Goal: Information Seeking & Learning: Understand process/instructions

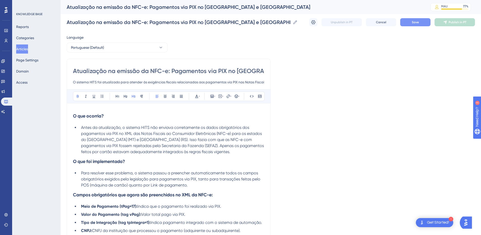
click at [415, 21] on span "Save" at bounding box center [415, 22] width 7 height 4
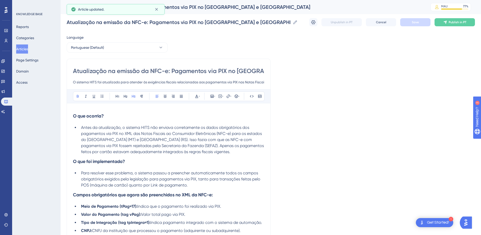
click at [27, 49] on button "Articles" at bounding box center [22, 48] width 12 height 9
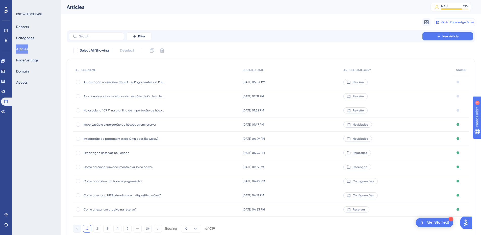
click at [448, 23] on span "Go to Knowledge Base" at bounding box center [457, 22] width 32 height 4
click at [85, 40] on label at bounding box center [97, 36] width 56 height 8
click at [85, 38] on input "text" at bounding box center [99, 37] width 41 height 4
click at [103, 37] on input "text" at bounding box center [99, 37] width 41 height 4
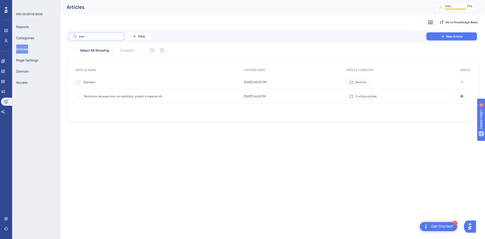
type input "exe"
click at [77, 80] on div at bounding box center [78, 82] width 5 height 5
click at [153, 51] on icon at bounding box center [152, 50] width 5 height 5
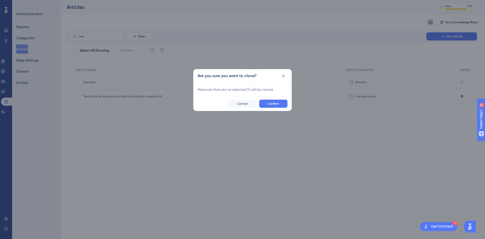
checkbox input "false"
click at [271, 105] on span "Confirm" at bounding box center [273, 104] width 11 height 4
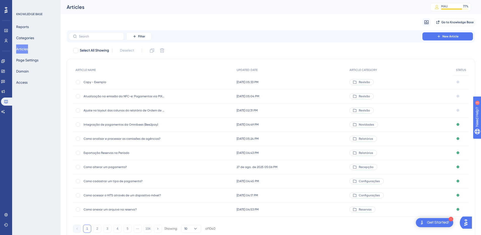
click at [88, 81] on span "Copy - Exemplo" at bounding box center [124, 82] width 81 height 4
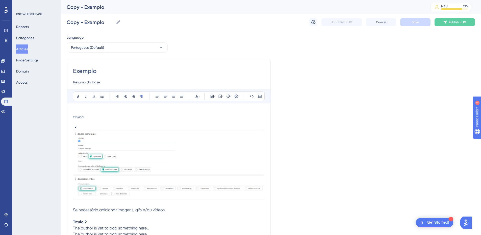
scroll to position [0, 0]
click at [87, 72] on input "Exemplo" at bounding box center [168, 71] width 191 height 8
paste input "Como alterar, inserir ou excluir as informações adicionais das ordens de serviç…"
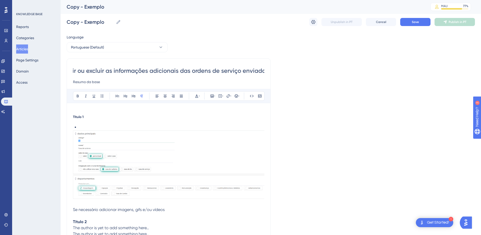
scroll to position [0, 93]
drag, startPoint x: 99, startPoint y: 67, endPoint x: 268, endPoint y: 71, distance: 168.5
click at [269, 71] on div "Como alterar, inserir ou excluir as informações adicionais das ordens de serviç…" at bounding box center [169, 184] width 204 height 252
click at [266, 71] on div "Como alterar, inserir ou excluir as informações adicionais das ordens de serviç…" at bounding box center [169, 184] width 204 height 252
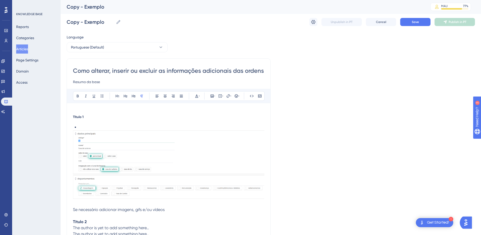
click at [262, 72] on input "Como alterar, inserir ou excluir as informações adicionais das ordens de serviç…" at bounding box center [168, 71] width 191 height 8
click at [272, 72] on div "Language Portuguese (Default) Como alterar, inserir ou excluir as informações a…" at bounding box center [271, 187] width 408 height 306
click at [264, 72] on input "Como alterar, inserir ou excluir as informações adicionais das ordens de serviç…" at bounding box center [168, 71] width 191 height 8
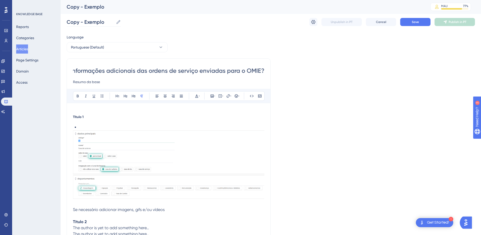
type input "Como alterar, inserir ou excluir as informações adicionais das ordens de serviç…"
click at [83, 22] on input "Copy - Exemplo" at bounding box center [90, 21] width 47 height 7
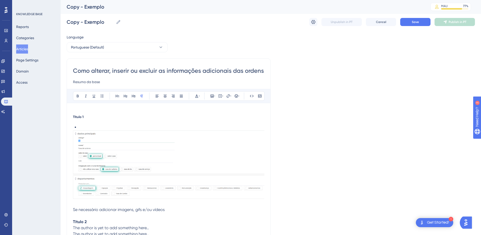
click at [92, 68] on input "Como alterar, inserir ou excluir as informações adicionais das ordens de serviç…" at bounding box center [168, 71] width 191 height 8
click at [86, 19] on input "Copy - Exemplo" at bounding box center [90, 21] width 47 height 7
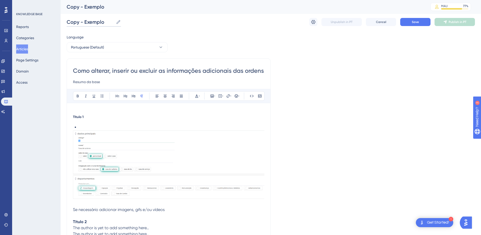
click at [86, 19] on input "Copy - Exemplo" at bounding box center [90, 21] width 47 height 7
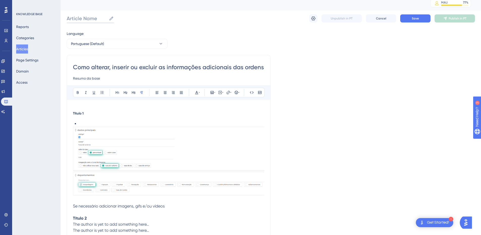
paste input "Como alterar, inserir ou excluir as informações adicionais das ordens de serviç…"
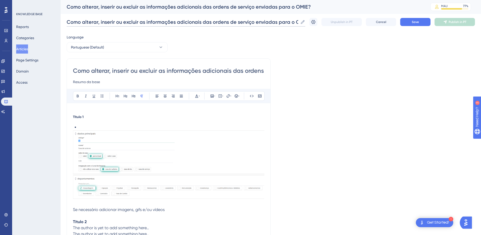
scroll to position [0, 5]
type input "Como alterar, inserir ou excluir as informações adicionais das ordens de serviç…"
click at [86, 81] on input "Resumo da base" at bounding box center [168, 82] width 191 height 6
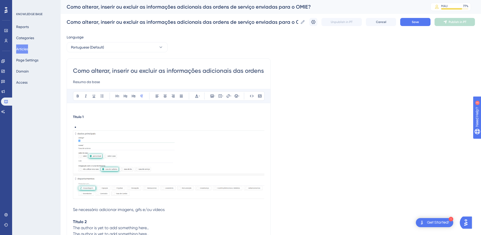
click at [86, 81] on input "Resumo da base" at bounding box center [168, 82] width 191 height 6
click at [99, 84] on input "Resumo da base" at bounding box center [168, 82] width 191 height 6
click at [79, 84] on input at bounding box center [168, 82] width 191 height 6
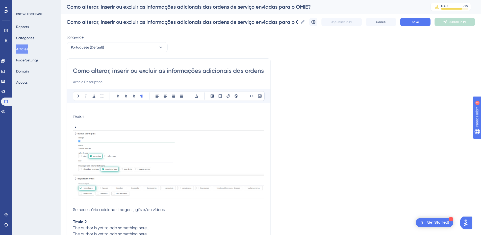
click at [112, 66] on div "Como alterar, inserir ou excluir as informações adicionais das ordens de serviç…" at bounding box center [169, 184] width 204 height 252
click at [107, 70] on input "Como alterar, inserir ou excluir as informações adicionais das ordens de serviç…" at bounding box center [168, 71] width 191 height 8
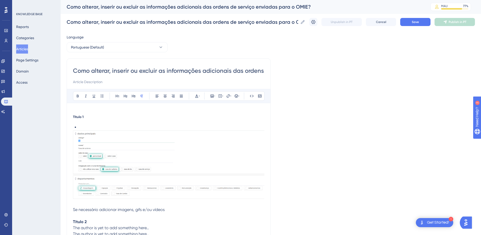
paste input "🧾 Como personalizar as informações fiscais enviadas para o OMIE"
type input "🧾 Como personalizar as informações fiscais enviadas para o OMIE"
click at [87, 122] on div "Título 1 Se necessário adicionar imagens, gifs e/ou vídeos Título 2 The author …" at bounding box center [168, 212] width 191 height 194
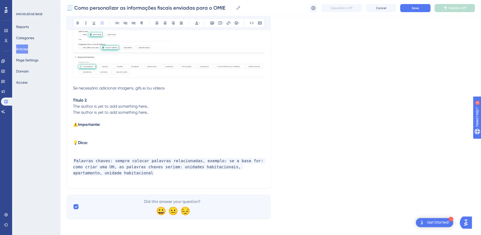
drag, startPoint x: 72, startPoint y: 115, endPoint x: 103, endPoint y: 142, distance: 40.6
click at [103, 142] on div "🧾 Como personalizar as informações fiscais enviadas para o OMIE Bold Italic Und…" at bounding box center [169, 63] width 204 height 252
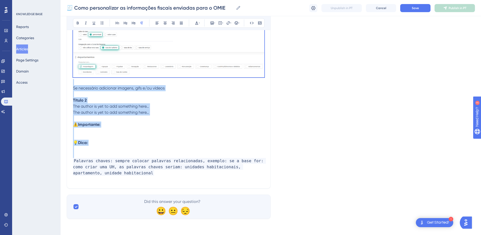
scroll to position [2, 0]
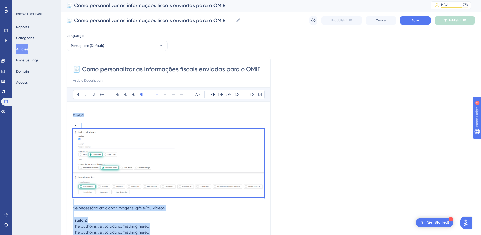
drag, startPoint x: 99, startPoint y: 152, endPoint x: 71, endPoint y: 96, distance: 62.1
click at [73, 96] on div "Bold Italic Underline Bullet Point Heading 1 Heading 2 Heading 3 Normal Align L…" at bounding box center [168, 194] width 191 height 215
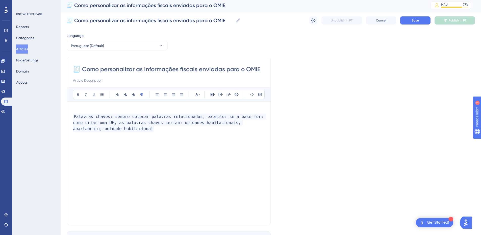
click at [85, 108] on p at bounding box center [168, 111] width 191 height 6
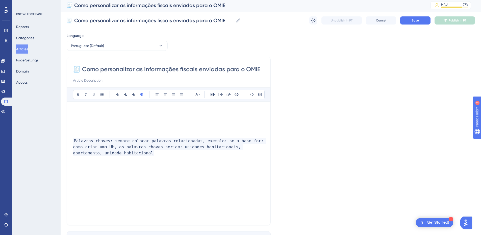
click at [85, 108] on p at bounding box center [168, 111] width 191 height 6
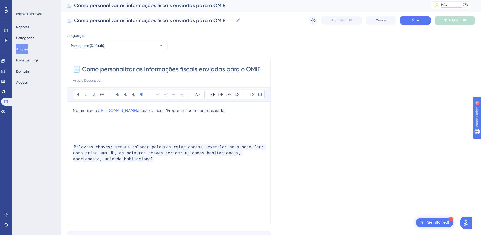
click at [85, 71] on input "🧾 Como personalizar as informações fiscais enviadas para o OMIE" at bounding box center [168, 69] width 191 height 8
type input "Como personalizar as informações fiscais enviadas para o OMIE"
click at [77, 110] on span "No ambiente" at bounding box center [85, 110] width 24 height 5
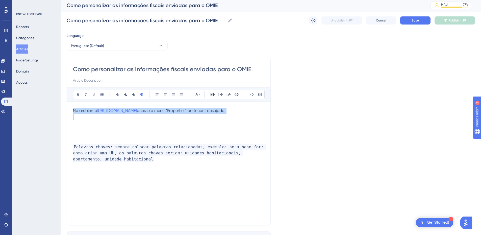
click at [77, 110] on span "No ambiente" at bounding box center [85, 110] width 24 height 5
click at [77, 122] on p at bounding box center [168, 123] width 191 height 6
click at [86, 120] on p at bounding box center [168, 123] width 191 height 6
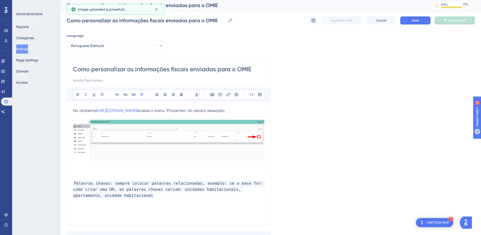
click at [82, 168] on p at bounding box center [168, 165] width 191 height 6
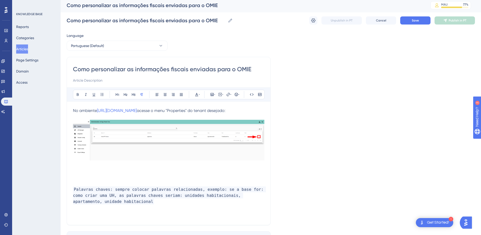
click at [84, 178] on p at bounding box center [168, 177] width 191 height 6
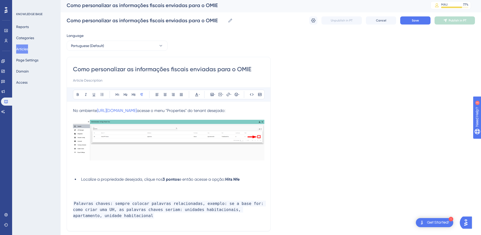
click at [88, 186] on p at bounding box center [168, 185] width 191 height 6
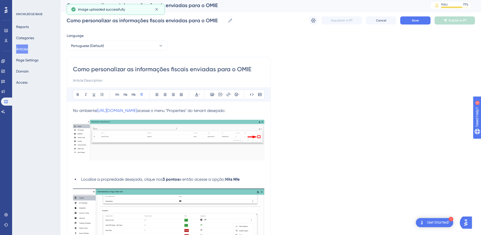
scroll to position [120, 0]
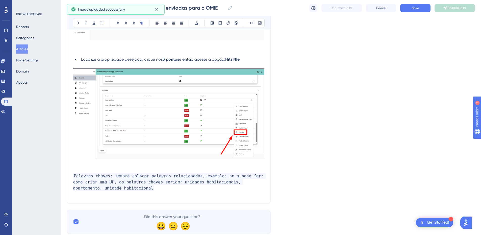
click at [73, 162] on div "Como personalizar as informações fiscais enviadas para o OMIE Bold Italic Under…" at bounding box center [169, 70] width 204 height 267
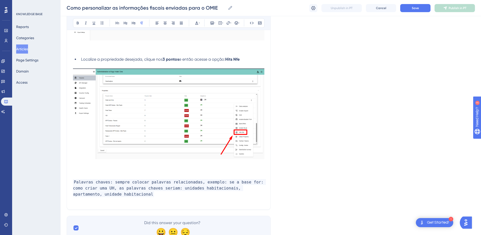
click at [82, 172] on p at bounding box center [168, 170] width 191 height 6
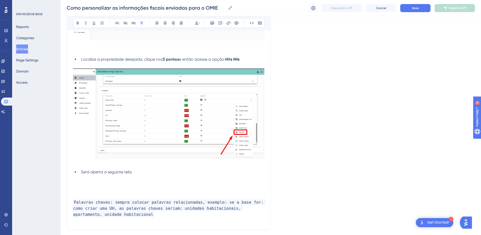
click at [96, 179] on p at bounding box center [168, 178] width 191 height 6
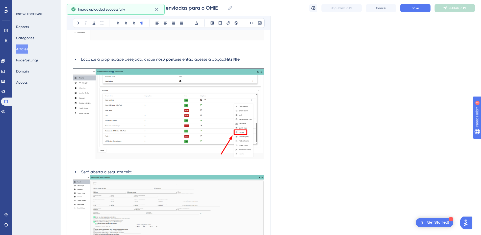
click at [148, 171] on li "Será aberta a seguinte tela:" at bounding box center [171, 172] width 185 height 6
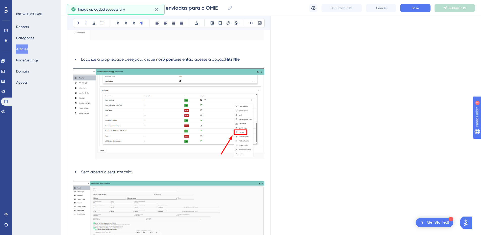
scroll to position [238, 0]
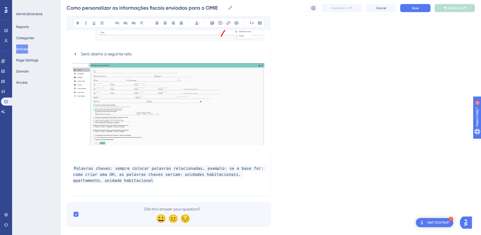
click at [84, 154] on p at bounding box center [168, 156] width 191 height 6
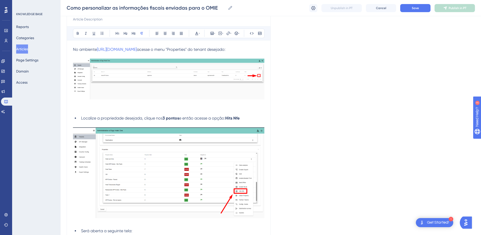
scroll to position [2, 0]
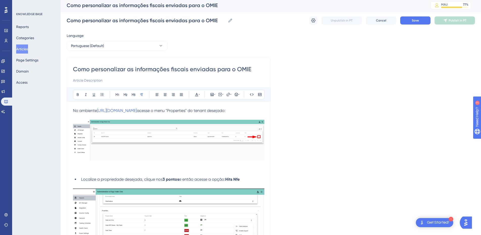
drag, startPoint x: 206, startPoint y: 68, endPoint x: 256, endPoint y: 70, distance: 50.5
click at [256, 70] on input "Como personalizar as informações fiscais enviadas para o OMIE" at bounding box center [168, 69] width 191 height 8
click at [225, 66] on input "Como personalizar as informações fiscais enviadas para o OMIE" at bounding box center [168, 69] width 191 height 8
click at [242, 70] on input "Como personalizar as informações fiscais enviadas para o OMIE" at bounding box center [168, 69] width 191 height 8
click at [236, 68] on input "Como personalizar as informações fiscais enviadas para o OMIE" at bounding box center [168, 69] width 191 height 8
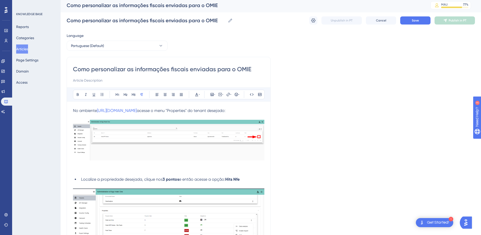
click at [255, 70] on input "Como personalizar as informações fiscais enviadas para o OMIE" at bounding box center [168, 69] width 191 height 8
type input "Como personalizar as informações fiscais enviadas para o OMIE na O"
type input "Como personalizar as informações fiscais enviadas para o OMIE na"
type input "Como personalizar as informações fiscais enviadas para o OMIE na Orde"
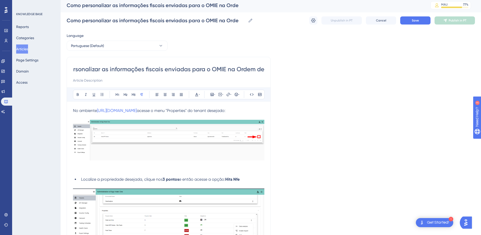
type input "Como personalizar as informações fiscais enviadas para o OMIE na Ordem de"
type input "Como personalizar as informações fiscais enviadas para o OMIE na Ordem de Serviç"
type input "Como personalizar as informações fiscais enviadas para o OMIE na Ordem de Servi…"
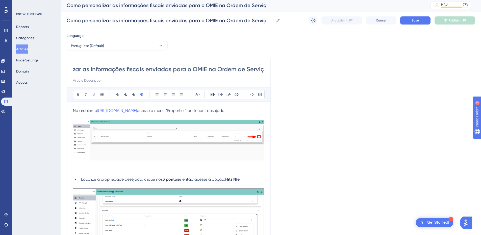
scroll to position [0, 48]
type input "Como personalizar as informações fiscais enviadas para o OMIE na Ordem de Servi…"
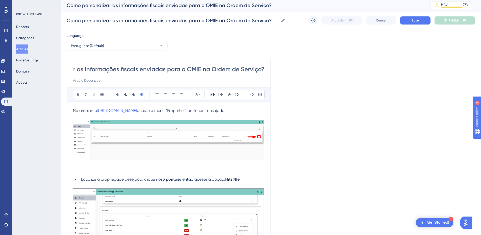
type input "Como personalizar as informações fiscais enviadas para o OMIE na Ordem de Servi…"
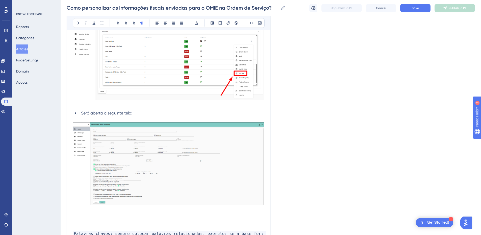
scroll to position [251, 0]
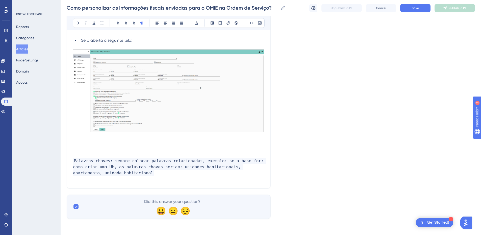
click at [89, 145] on p at bounding box center [168, 143] width 191 height 6
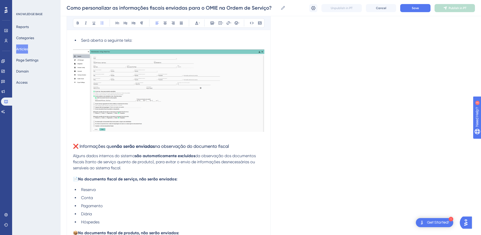
scroll to position [292, 0]
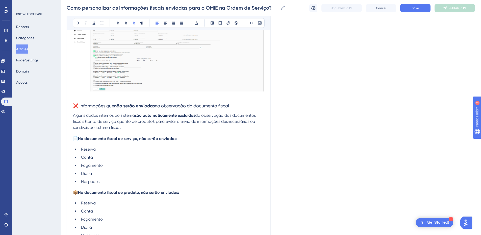
click at [78, 103] on h3 "❌ Informações que não serão enviadas na observação do documento fiscal" at bounding box center [168, 105] width 191 height 13
click at [84, 97] on p at bounding box center [168, 96] width 191 height 6
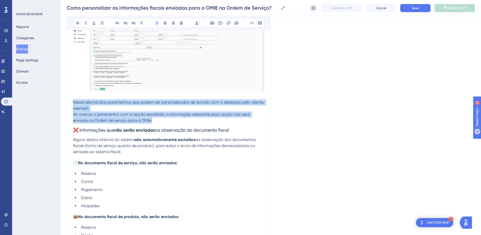
drag, startPoint x: 165, startPoint y: 121, endPoint x: 69, endPoint y: 104, distance: 97.5
click at [69, 104] on div "Como personalizar as informações fiscais enviadas para o OMIE na Ordem de Servi…" at bounding box center [169, 35] width 204 height 540
copy div "Nessa tela há dois paramentros que podem ser personalizados de acordo com o des…"
click at [161, 120] on p "Ao marcar o paramentro com a opção escolhida, a informação referemte essa opção…" at bounding box center [168, 117] width 191 height 12
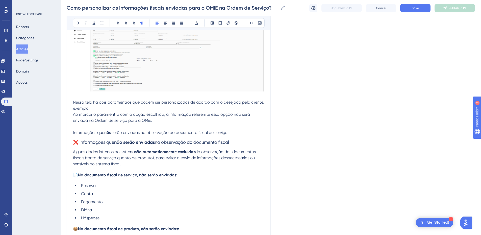
click at [243, 132] on p "Informações que não serão enviadas na observação do documento fiscal de serviço" at bounding box center [168, 133] width 191 height 6
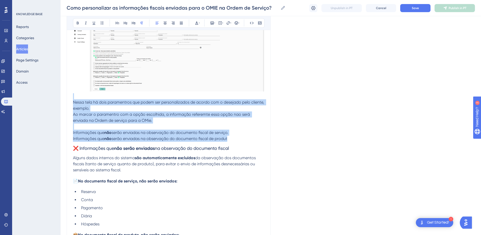
drag, startPoint x: 240, startPoint y: 137, endPoint x: 63, endPoint y: 99, distance: 181.1
click at [63, 99] on div "Performance Users Engagement Widgets Feedback Product Updates Knowledge Base AI…" at bounding box center [271, 35] width 420 height 654
copy div "Nessa tela há dois paramentros que podem ser personalizados de acordo com o des…"
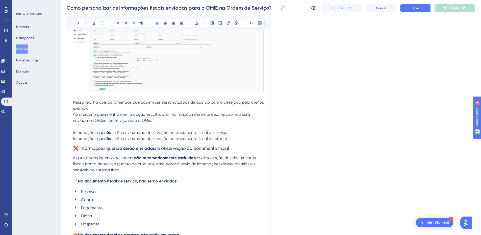
click at [244, 144] on h3 "❌ Informações que não serão enviadas na observação do documento fiscal" at bounding box center [168, 148] width 191 height 13
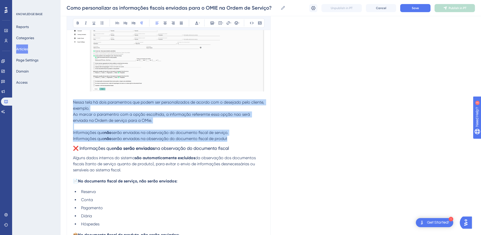
drag, startPoint x: 238, startPoint y: 137, endPoint x: 67, endPoint y: 102, distance: 174.6
click at [67, 102] on div "Como personalizar as informações fiscais enviadas para o OMIE na Ordem de Servi…" at bounding box center [169, 44] width 204 height 559
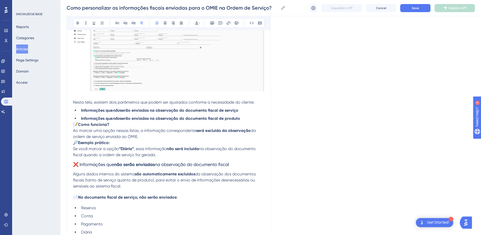
click at [74, 124] on span "📝" at bounding box center [75, 124] width 5 height 5
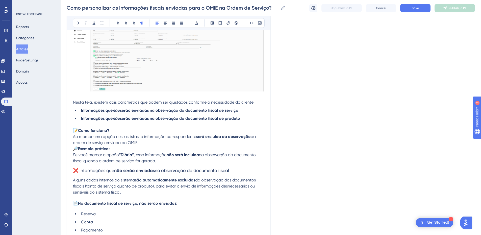
click at [79, 132] on strong "Como funciona?" at bounding box center [93, 130] width 31 height 5
click at [78, 149] on span "🔎" at bounding box center [75, 148] width 5 height 5
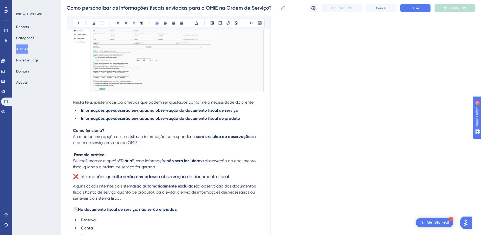
click at [173, 170] on h3 "❌ Informações que não serão enviadas na observação do documento fiscal" at bounding box center [168, 176] width 191 height 13
click at [250, 104] on span "Nesta tela, existem dois parâmetros que podem ser ajustados conforme a necessid…" at bounding box center [164, 102] width 182 height 5
click at [104, 128] on p "Como funciona? Ao marcar uma opção nessas listas, a informação correspondente s…" at bounding box center [168, 137] width 191 height 18
drag, startPoint x: 80, startPoint y: 109, endPoint x: 111, endPoint y: 110, distance: 31.8
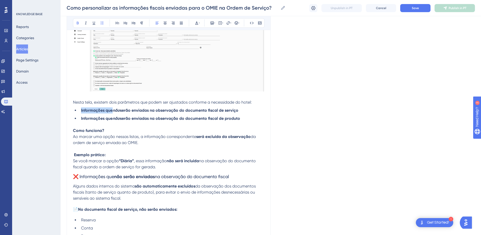
click at [111, 110] on li "Informações que não serão enviadas na observação do documento fiscal de serviço" at bounding box center [171, 110] width 185 height 6
click at [76, 22] on icon at bounding box center [78, 23] width 4 height 4
click at [116, 109] on strong "não" at bounding box center [116, 110] width 7 height 5
drag, startPoint x: 122, startPoint y: 112, endPoint x: 242, endPoint y: 113, distance: 120.5
click at [242, 113] on li "Informações que não serão enviadas na observação do documento fiscal de serviço" at bounding box center [171, 110] width 185 height 6
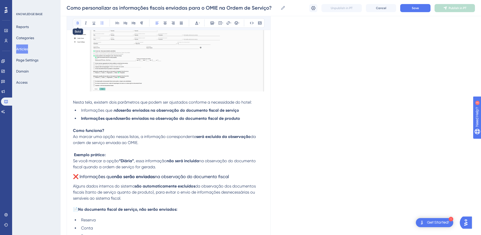
click at [76, 20] on button at bounding box center [77, 22] width 7 height 7
click at [120, 123] on p at bounding box center [168, 124] width 191 height 6
drag, startPoint x: 123, startPoint y: 120, endPoint x: 244, endPoint y: 120, distance: 120.5
click at [244, 120] on li "Informações que não serão enviadas na observação do documento fiscal de produto" at bounding box center [171, 118] width 185 height 6
click at [77, 24] on icon at bounding box center [78, 23] width 2 height 3
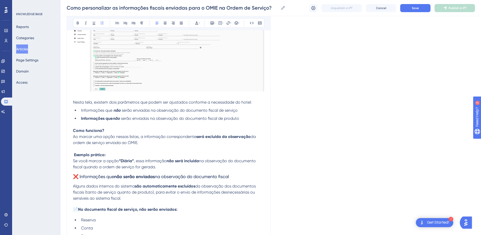
click at [84, 120] on strong "Informações que" at bounding box center [97, 118] width 32 height 5
drag, startPoint x: 85, startPoint y: 118, endPoint x: 112, endPoint y: 117, distance: 27.6
click at [112, 117] on li "Informações que não serão enviadas na observação do documento fiscal de produto" at bounding box center [171, 118] width 185 height 6
click at [74, 21] on button at bounding box center [77, 22] width 7 height 7
click at [127, 135] on span "Ao marcar uma opção nessas listas, a informação correspondente" at bounding box center [134, 136] width 123 height 5
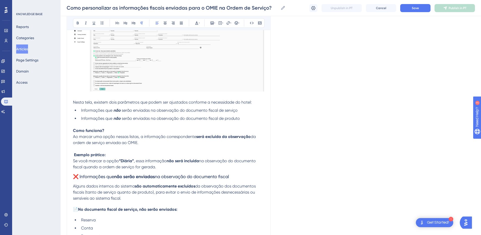
click at [89, 141] on span "da ordem de serviço enviada ao OMIE." at bounding box center [165, 139] width 184 height 11
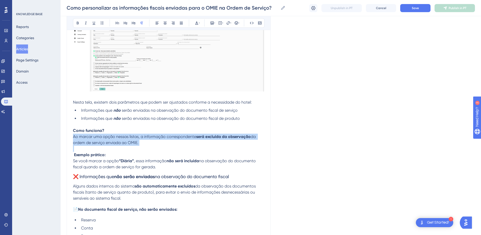
click at [89, 141] on span "da ordem de serviço enviada ao OMIE." at bounding box center [165, 139] width 184 height 11
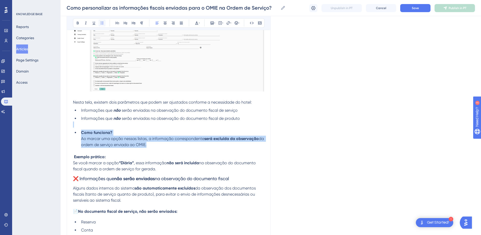
click at [103, 24] on icon at bounding box center [102, 22] width 3 height 3
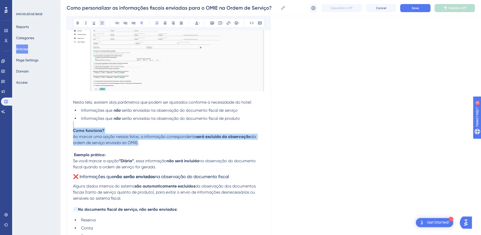
click at [101, 23] on icon at bounding box center [102, 23] width 4 height 4
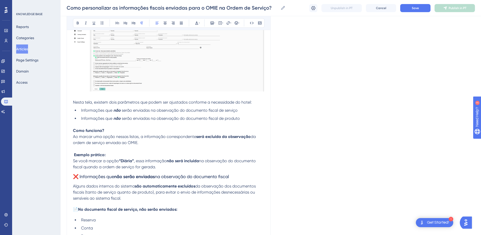
click at [97, 147] on p at bounding box center [168, 149] width 191 height 6
click at [120, 132] on p "Como funciona? Ao marcar uma opção nessas listas, a informação correspondente s…" at bounding box center [168, 137] width 191 height 18
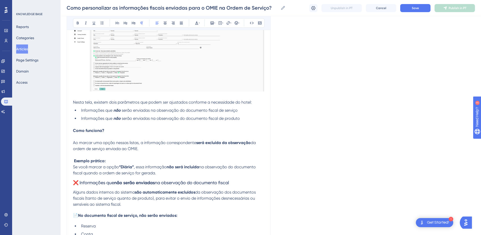
click at [85, 146] on span "da ordem de serviço enviada ao OMIE." at bounding box center [165, 145] width 184 height 11
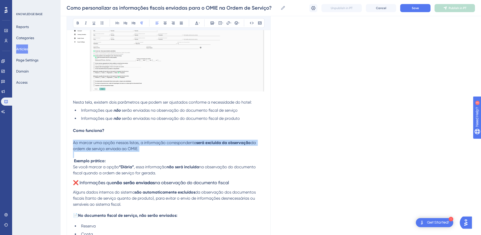
click at [85, 146] on span "da ordem de serviço enviada ao OMIE." at bounding box center [165, 145] width 184 height 11
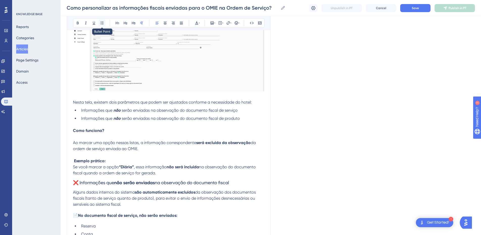
click at [103, 25] on button at bounding box center [101, 22] width 7 height 7
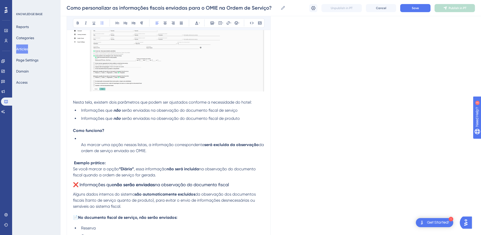
click at [80, 146] on li "Ao marcar uma opção nessas listas, a informação correspondente será excluída da…" at bounding box center [171, 145] width 185 height 18
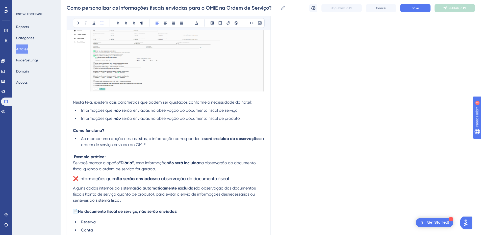
click at [185, 146] on li "Ao marcar uma opção nessas listas, a informação correspondente será excluída da…" at bounding box center [171, 142] width 185 height 12
click at [74, 164] on span "Se você marcar a opção" at bounding box center [96, 162] width 46 height 5
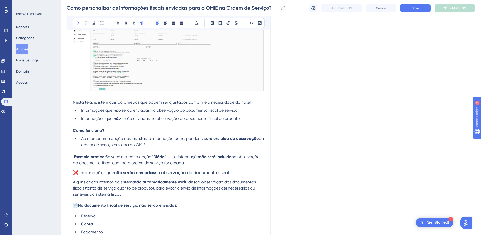
click at [155, 155] on strong "“Diária”" at bounding box center [159, 156] width 15 height 5
click at [165, 156] on strong "Diária”" at bounding box center [158, 156] width 13 height 5
click at [190, 162] on p "Exemplo prático: Se você marcar a opção Diária , essa informação não será inclu…" at bounding box center [168, 160] width 191 height 12
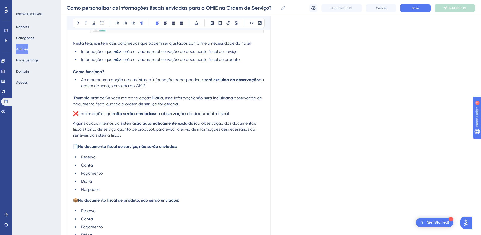
click at [159, 97] on strong "Diária" at bounding box center [157, 97] width 11 height 5
click at [219, 103] on p "Exemplo prático: Se você marcar a opção Hóspede , essa informação não será incl…" at bounding box center [168, 101] width 191 height 12
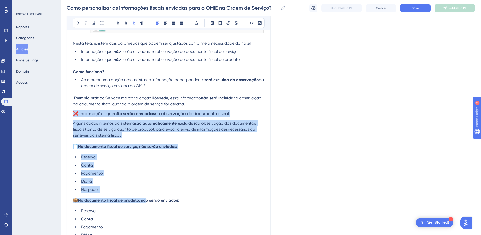
scroll to position [410, 0]
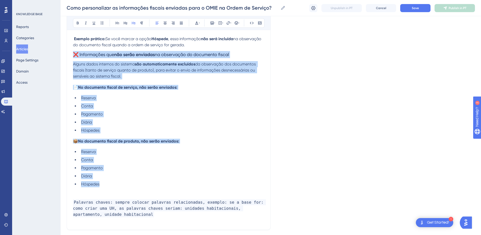
drag, startPoint x: 74, startPoint y: 115, endPoint x: 106, endPoint y: 188, distance: 79.4
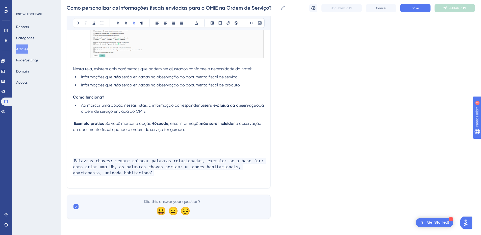
scroll to position [266, 0]
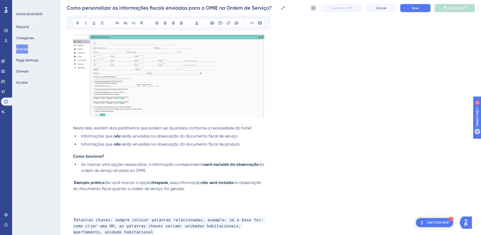
click at [217, 186] on p "Exemplo prático: Se você marcar a opção Hóspede , essa informação não será incl…" at bounding box center [168, 186] width 191 height 12
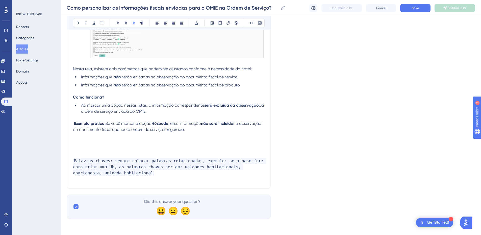
click at [94, 138] on h3 at bounding box center [168, 139] width 191 height 13
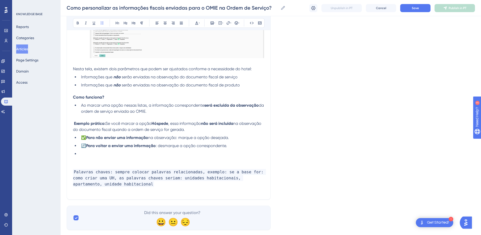
click at [165, 122] on strong "Hóspede" at bounding box center [160, 123] width 17 height 5
drag, startPoint x: 218, startPoint y: 130, endPoint x: 64, endPoint y: 120, distance: 154.4
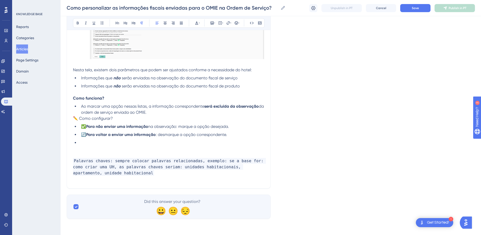
click at [163, 114] on li "Ao marcar uma opção nessas listas, a informação correspondente será excluída da…" at bounding box center [171, 109] width 185 height 12
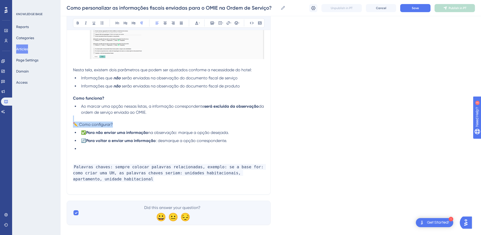
drag, startPoint x: 114, startPoint y: 127, endPoint x: 57, endPoint y: 121, distance: 57.3
click at [76, 22] on button at bounding box center [77, 22] width 7 height 7
click at [81, 125] on strong "✏️ Como configurar?" at bounding box center [93, 124] width 41 height 5
click at [79, 124] on strong "✏️ Como configurar?" at bounding box center [93, 124] width 41 height 5
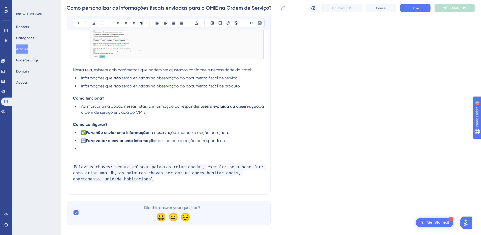
click at [94, 147] on li at bounding box center [171, 149] width 185 height 6
click at [88, 154] on p at bounding box center [168, 155] width 191 height 6
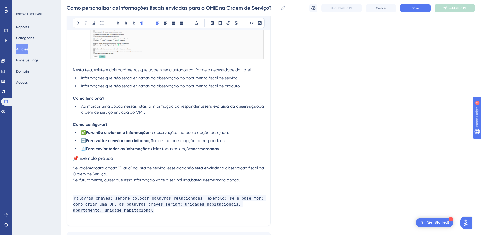
click at [89, 153] on h3 "📌 Exemplo prático" at bounding box center [168, 158] width 191 height 13
click at [88, 157] on span "📌 Exemplo prático" at bounding box center [93, 158] width 40 height 5
click at [141, 22] on icon at bounding box center [142, 23] width 4 height 4
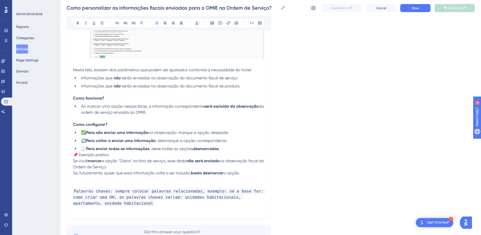
click at [75, 155] on span "📌 Exemplo prático" at bounding box center [91, 154] width 36 height 5
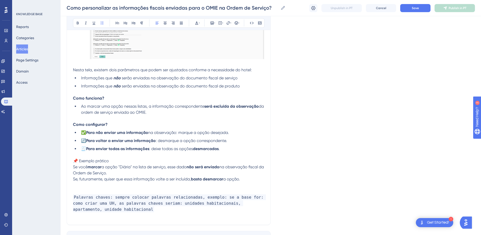
click at [84, 150] on span "🧾" at bounding box center [83, 148] width 5 height 5
click at [86, 141] on span "🔄" at bounding box center [83, 140] width 5 height 5
click at [86, 133] on span "✅" at bounding box center [83, 132] width 5 height 5
click at [80, 161] on span "📌 Exemplo prático" at bounding box center [91, 160] width 36 height 5
click at [80, 160] on span "Exemplo prático" at bounding box center [88, 160] width 30 height 5
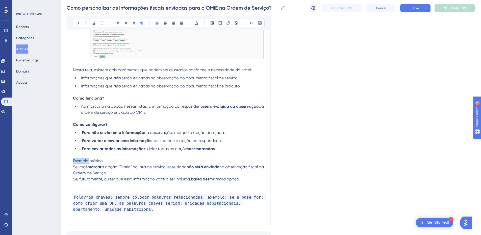
click at [80, 160] on span "Exemplo prático" at bounding box center [88, 160] width 30 height 5
click at [77, 25] on icon at bounding box center [78, 23] width 4 height 4
click at [98, 167] on strong "marcar" at bounding box center [95, 166] width 14 height 5
drag, startPoint x: 140, startPoint y: 167, endPoint x: 148, endPoint y: 167, distance: 7.8
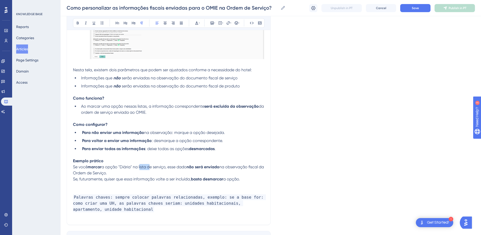
click at [148, 167] on span "a opção "Diária" na lista de serviço, esse dado" at bounding box center [144, 166] width 85 height 5
click at [96, 179] on span "Se, futuramente, quiser que essa informação volte a ser incluída," at bounding box center [132, 179] width 118 height 5
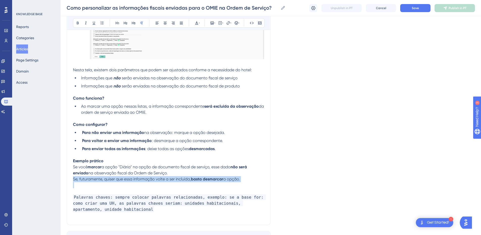
click at [96, 179] on span "Se, futuramente, quiser que essa informação volte a ser incluída," at bounding box center [132, 179] width 118 height 5
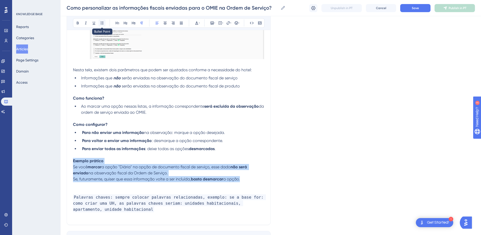
click at [101, 23] on icon at bounding box center [102, 23] width 4 height 4
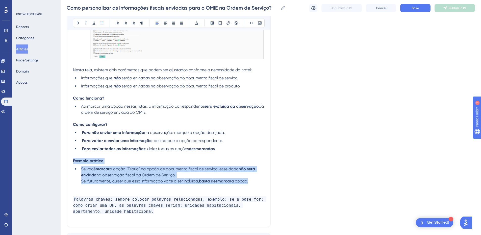
click at [93, 183] on span "Se, futuramente, quiser que essa informação volte a ser incluída," at bounding box center [140, 181] width 118 height 5
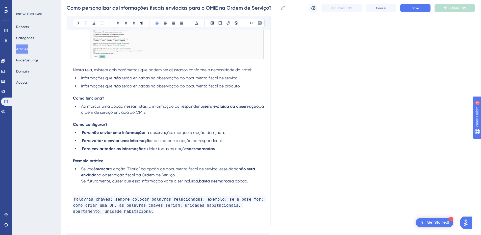
click at [81, 183] on span "Se, futuramente, quiser que essa informação volte a ser incluída," at bounding box center [140, 181] width 118 height 5
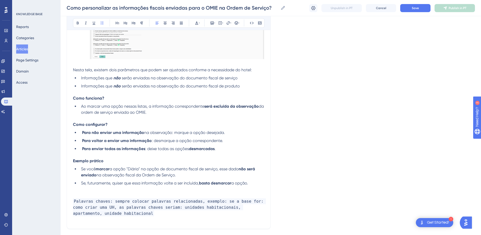
click at [82, 191] on p at bounding box center [168, 189] width 191 height 6
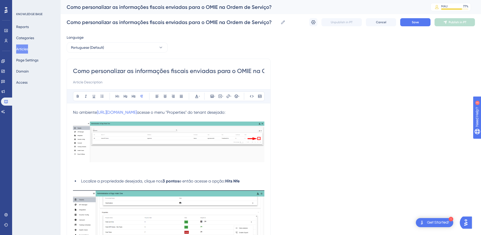
scroll to position [0, 51]
drag, startPoint x: 94, startPoint y: 71, endPoint x: 273, endPoint y: 68, distance: 179.3
click at [81, 113] on span "No ambiente" at bounding box center [85, 112] width 24 height 5
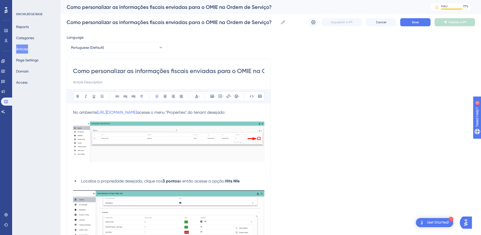
click at [81, 113] on span "No ambiente" at bounding box center [85, 112] width 24 height 5
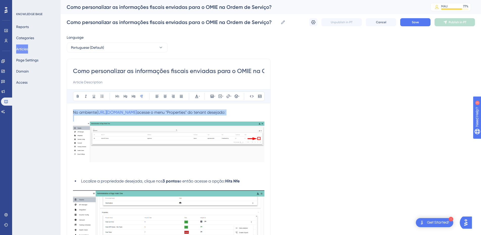
click at [81, 113] on span "No ambiente" at bounding box center [85, 112] width 24 height 5
click at [103, 96] on icon at bounding box center [102, 96] width 3 height 3
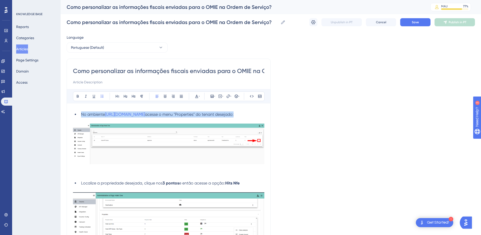
click at [73, 113] on ul "No ambiente [URL][DOMAIN_NAME] acesse o menu "Properties" do tenant desejado:" at bounding box center [168, 114] width 191 height 6
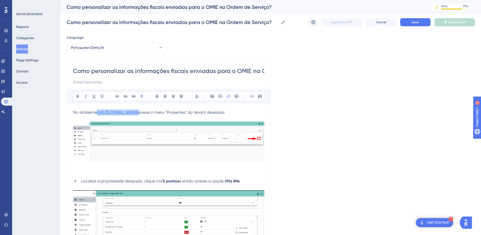
drag, startPoint x: 165, startPoint y: 113, endPoint x: 98, endPoint y: 113, distance: 66.9
click at [98, 113] on p "No ambiente [URL][DOMAIN_NAME] acesse o menu "Properties" do tenant desejado:" at bounding box center [168, 112] width 191 height 6
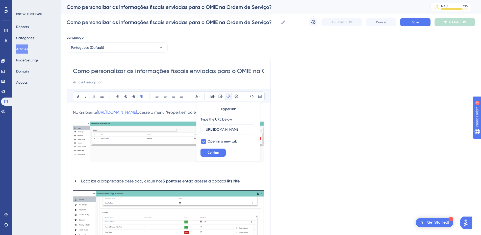
scroll to position [0, 11]
click at [137, 120] on p at bounding box center [168, 118] width 191 height 6
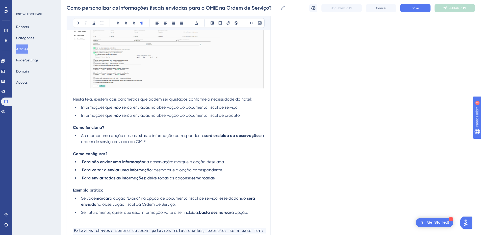
scroll to position [364, 0]
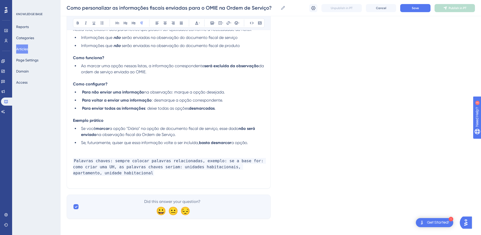
click at [88, 155] on p at bounding box center [168, 155] width 191 height 6
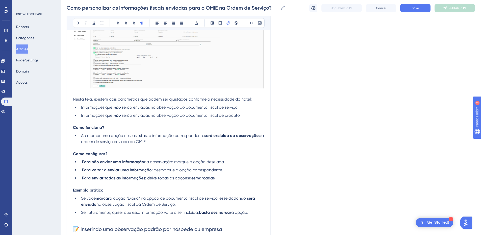
scroll to position [410, 0]
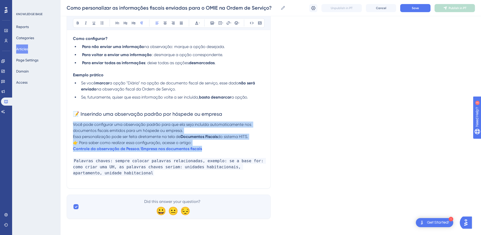
drag, startPoint x: 206, startPoint y: 150, endPoint x: 67, endPoint y: 110, distance: 144.8
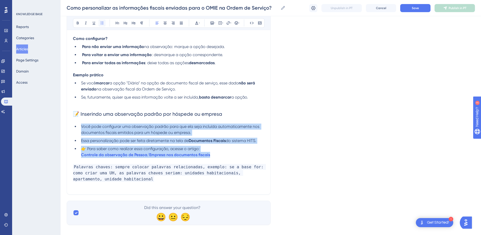
click at [102, 21] on icon at bounding box center [102, 23] width 4 height 4
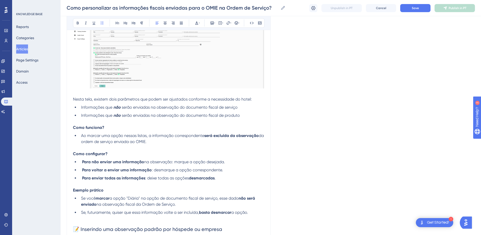
scroll to position [354, 0]
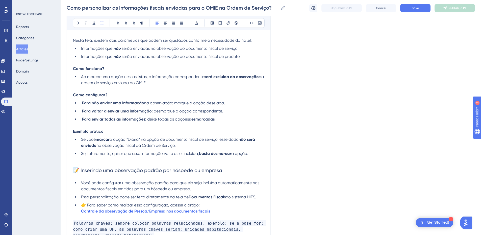
click at [99, 167] on h2 "📝 Inserindo uma observação padrão por hóspede ou empresa" at bounding box center [168, 170] width 191 height 15
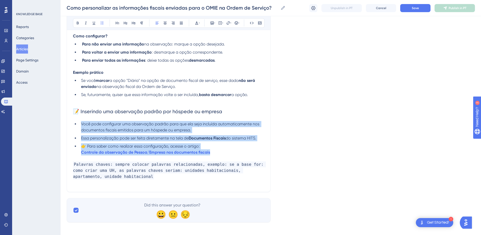
drag, startPoint x: 220, startPoint y: 152, endPoint x: 77, endPoint y: 122, distance: 146.3
click at [77, 122] on ul "Você pode configurar uma observação padrão para que ela seja incluída automatic…" at bounding box center [168, 138] width 191 height 34
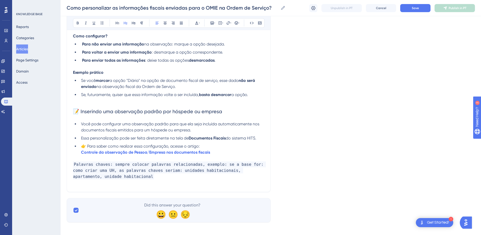
click at [92, 105] on h2 "📝 Inserindo uma observação padrão por hóspede ou empresa" at bounding box center [168, 111] width 191 height 15
click at [92, 102] on p at bounding box center [168, 101] width 191 height 6
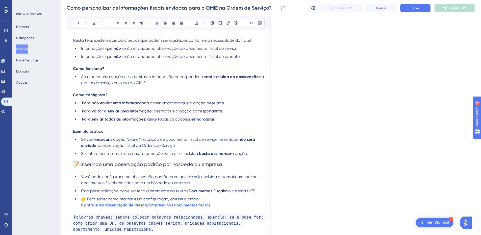
scroll to position [410, 0]
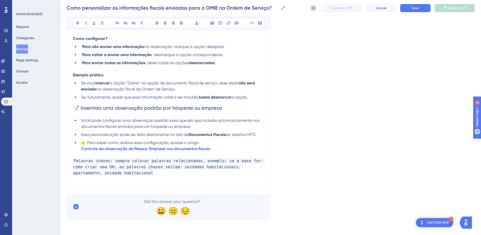
click at [213, 153] on p at bounding box center [168, 155] width 191 height 6
click at [215, 149] on li "👉 Para saber como realizar essa configuração, acesse o artigo: Controle da obse…" at bounding box center [171, 146] width 185 height 12
click at [220, 151] on li "👉 Para saber como realizar essa configuração, acesse o artigo: Controle da obse…" at bounding box center [171, 146] width 185 height 12
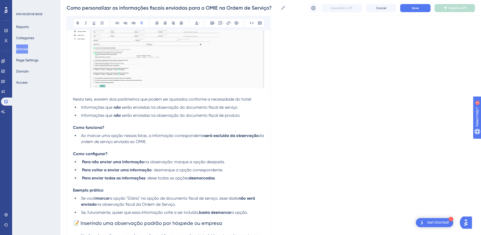
scroll to position [416, 0]
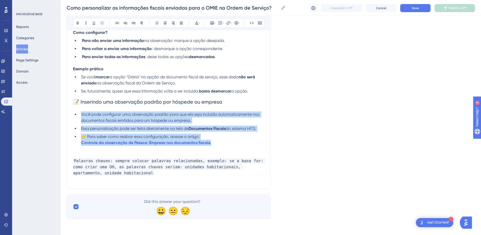
drag, startPoint x: 226, startPoint y: 145, endPoint x: 81, endPoint y: 115, distance: 148.1
click at [81, 115] on ul "Você pode configurar uma observação padrão para que ela seja incluída automatic…" at bounding box center [168, 128] width 191 height 34
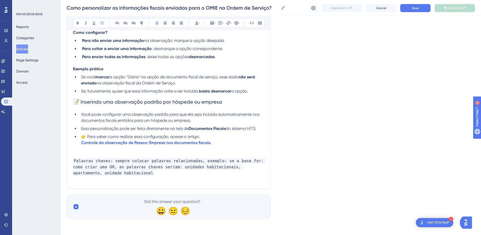
click at [91, 101] on span "📝 Inserindo uma observação padrão por hóspede ou empresa" at bounding box center [147, 102] width 149 height 6
click at [81, 101] on span "📝 Inserindo uma observação padrão por hóspede ou empresa" at bounding box center [147, 102] width 149 height 6
click at [87, 101] on span "Inserindo uma observação padrão por hóspede ou empresa" at bounding box center [144, 102] width 142 height 6
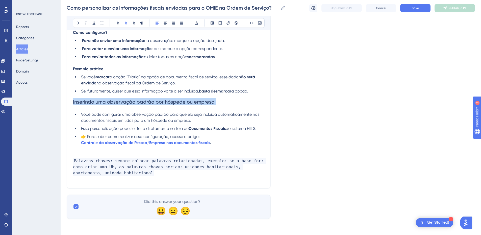
click at [87, 101] on span "Inserindo uma observação padrão por hóspede ou empresa" at bounding box center [144, 102] width 142 height 6
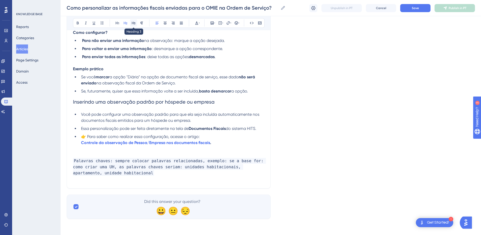
click at [136, 21] on button at bounding box center [133, 22] width 7 height 7
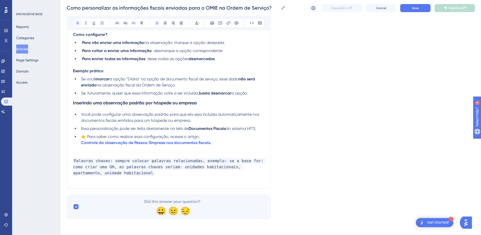
click at [75, 22] on button at bounding box center [77, 22] width 7 height 7
click at [122, 99] on h3 "Inserindo uma observação padrão por hóspede ou empresa" at bounding box center [168, 102] width 191 height 13
drag, startPoint x: 73, startPoint y: 103, endPoint x: 77, endPoint y: 102, distance: 3.5
click at [73, 103] on strong "Inserindo uma observação padrão por hóspede ou empresa" at bounding box center [135, 103] width 124 height 6
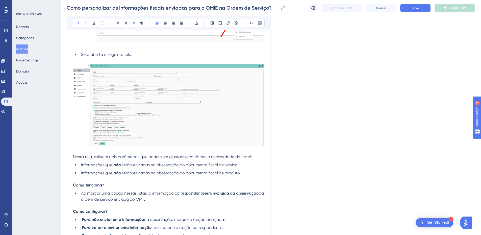
scroll to position [296, 0]
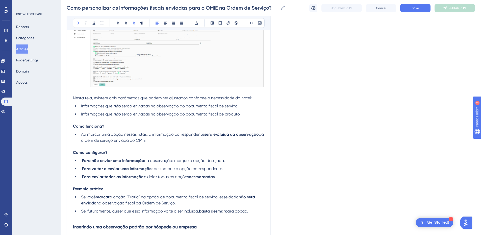
click at [74, 97] on span "Nesta tela, existem dois parâmetros que podem ser ajustados conforme a necessid…" at bounding box center [162, 97] width 179 height 5
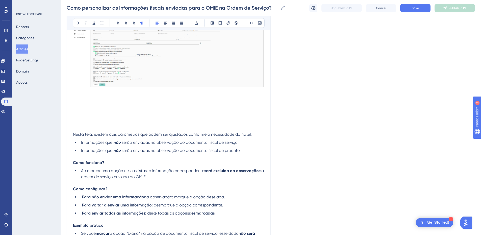
click at [87, 119] on p at bounding box center [168, 116] width 191 height 6
click at [88, 118] on p at bounding box center [168, 116] width 191 height 6
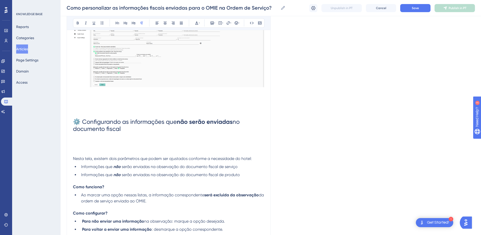
click at [82, 121] on span "⚙️ Configurando as informações que" at bounding box center [125, 121] width 104 height 7
click at [92, 126] on span "no documento fiscal" at bounding box center [155, 125] width 165 height 14
click at [80, 122] on span "⚙Configurando as informações que" at bounding box center [123, 121] width 100 height 7
click at [83, 124] on span "Configurando as informações que" at bounding box center [120, 121] width 95 height 7
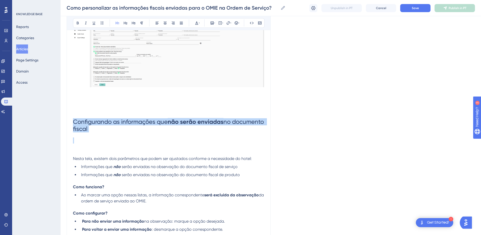
click at [83, 124] on span "Configurando as informações que" at bounding box center [120, 121] width 95 height 7
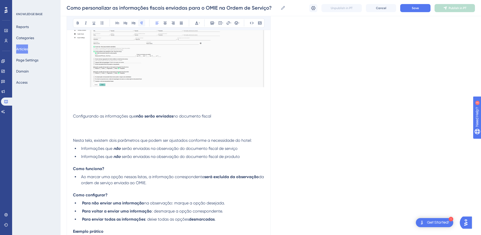
click at [141, 23] on icon at bounding box center [142, 23] width 4 height 4
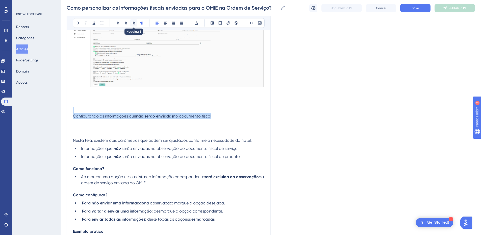
click at [131, 23] on button at bounding box center [133, 22] width 7 height 7
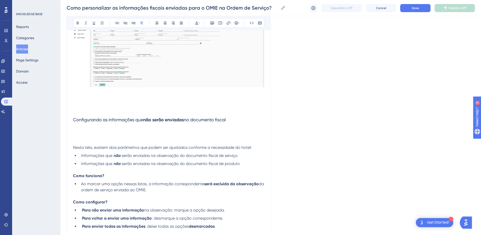
click at [95, 110] on p at bounding box center [168, 110] width 191 height 6
click at [84, 122] on span "Configurando as informações que" at bounding box center [108, 119] width 70 height 5
click at [77, 21] on icon at bounding box center [78, 23] width 4 height 4
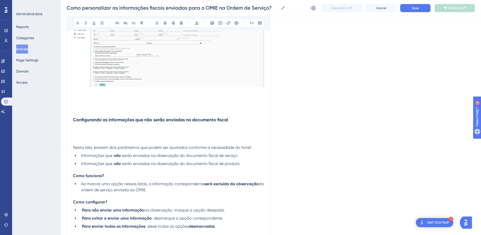
click at [75, 134] on p at bounding box center [168, 135] width 191 height 6
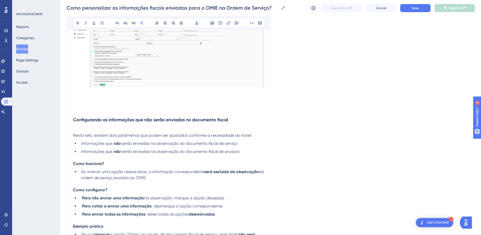
click at [78, 131] on p at bounding box center [168, 129] width 191 height 6
click at [156, 135] on span "Nesta tela, existem dois parâmetros que podem ser ajustados conforme a necessid…" at bounding box center [162, 135] width 179 height 5
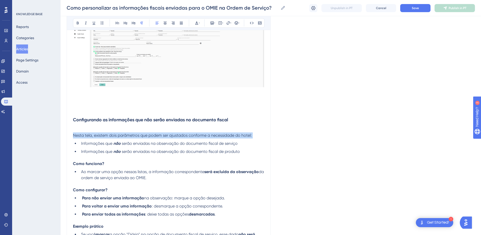
click at [156, 135] on span "Nesta tela, existem dois parâmetros que podem ser ajustados conforme a necessid…" at bounding box center [162, 135] width 179 height 5
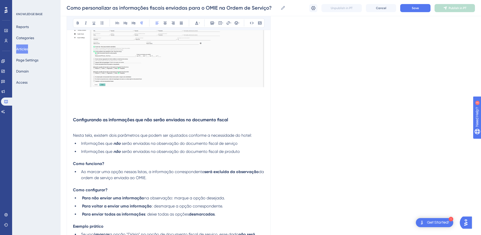
click at [106, 126] on h3 "Configurando as informações que não serão enviadas no documento fiscal" at bounding box center [168, 119] width 191 height 13
click at [109, 132] on p at bounding box center [168, 129] width 191 height 6
click at [90, 156] on p at bounding box center [168, 158] width 191 height 6
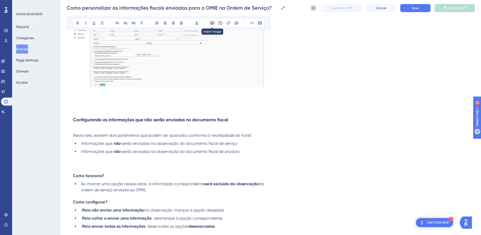
click at [214, 23] on icon at bounding box center [212, 22] width 3 height 3
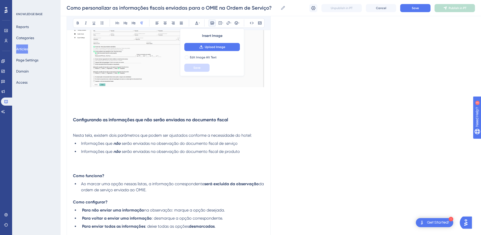
click at [77, 162] on p at bounding box center [168, 164] width 191 height 6
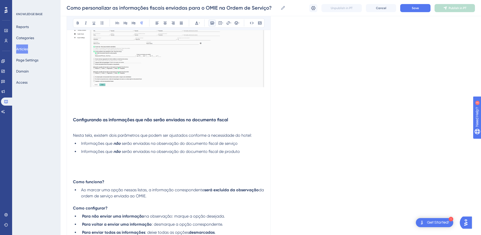
click at [212, 22] on icon at bounding box center [212, 23] width 4 height 4
click at [210, 50] on button "Upload Image" at bounding box center [212, 47] width 56 height 8
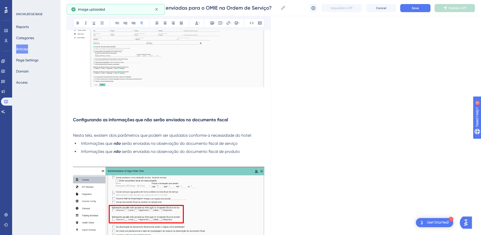
click at [87, 160] on p at bounding box center [168, 158] width 191 height 6
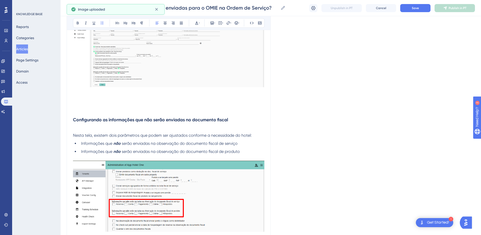
click at [78, 129] on p at bounding box center [168, 129] width 191 height 6
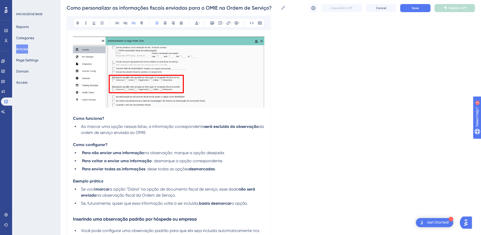
scroll to position [473, 0]
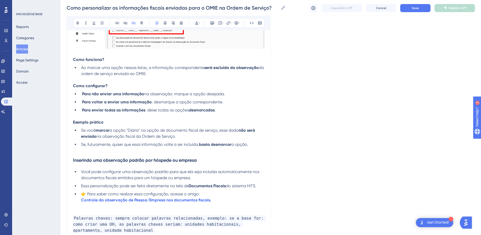
click at [86, 153] on p at bounding box center [168, 150] width 191 height 6
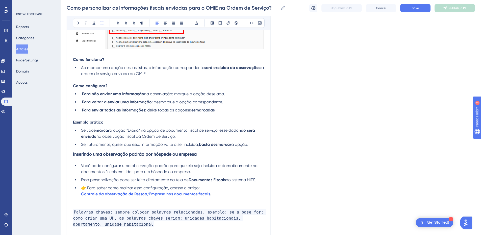
click at [100, 154] on strong "Inserindo uma observação padrão por hóspede ou empresa" at bounding box center [135, 154] width 124 height 6
click at [86, 60] on strong "Como funciona?" at bounding box center [88, 59] width 31 height 5
click at [80, 196] on li "👉 Para saber como realizar essa configuração, acesse o artigo: Controle da obse…" at bounding box center [171, 191] width 185 height 12
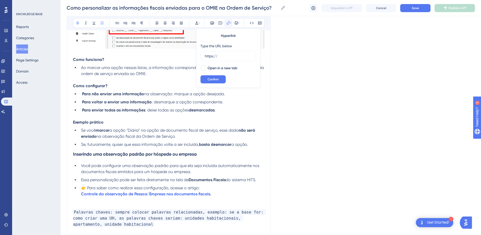
click at [80, 196] on li "👉 Para saber como realizar essa configuração, acesse o artigo: Controle da obse…" at bounding box center [171, 191] width 185 height 12
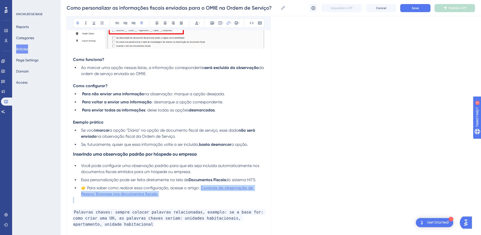
drag, startPoint x: 173, startPoint y: 198, endPoint x: 201, endPoint y: 187, distance: 29.7
click at [78, 22] on icon at bounding box center [78, 23] width 4 height 4
click at [144, 174] on li "Você pode configurar uma observação padrão para que ela seja incluída automatic…" at bounding box center [171, 169] width 185 height 12
click at [95, 204] on p at bounding box center [168, 206] width 191 height 6
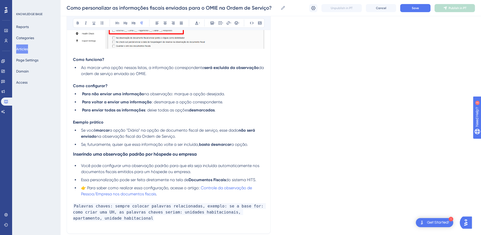
scroll to position [414, 0]
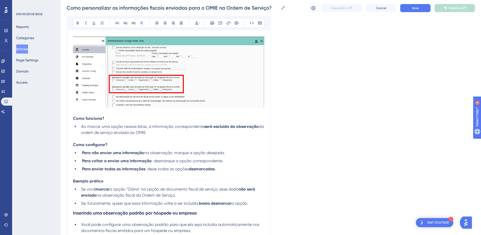
click at [102, 139] on p at bounding box center [168, 139] width 191 height 6
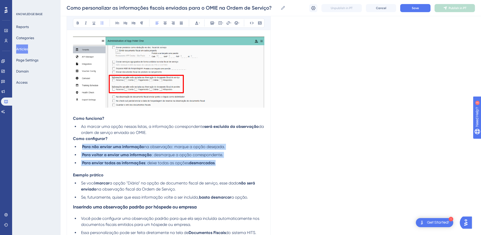
drag, startPoint x: 215, startPoint y: 163, endPoint x: 83, endPoint y: 149, distance: 133.3
click at [83, 149] on ul "Para não enviar uma informação na observação: marque a opção desejada. Para vol…" at bounding box center [168, 155] width 191 height 22
click at [171, 162] on span ": deixe todas as opções" at bounding box center [167, 162] width 44 height 5
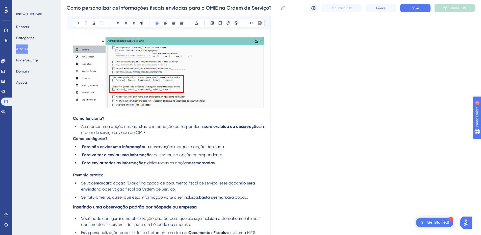
click at [159, 132] on li "Ao marcar uma opção nessas listas, a informação correspondente será excluída da…" at bounding box center [171, 129] width 185 height 12
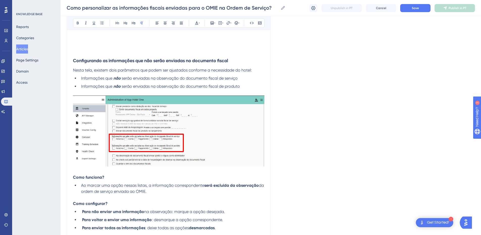
scroll to position [296, 0]
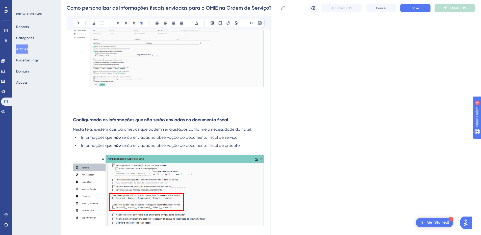
click at [103, 107] on p at bounding box center [168, 110] width 191 height 6
click at [85, 96] on p at bounding box center [168, 98] width 191 height 6
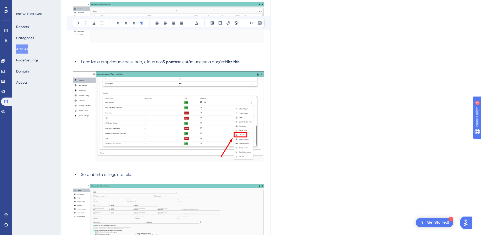
scroll to position [0, 0]
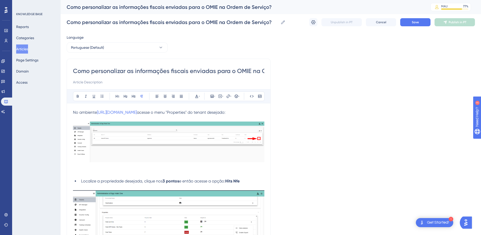
click at [74, 111] on span "No ambiente" at bounding box center [85, 112] width 24 height 5
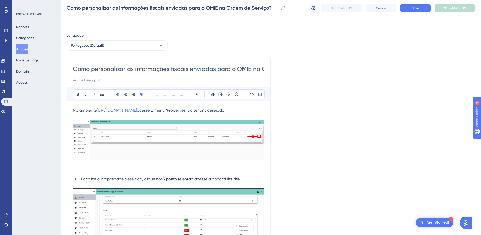
scroll to position [295, 0]
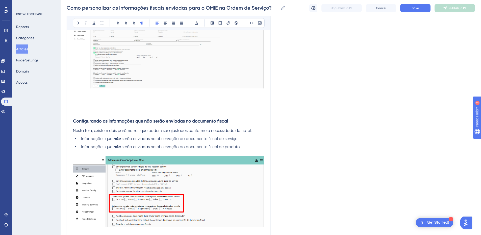
click at [82, 96] on p at bounding box center [168, 99] width 191 height 6
click at [109, 95] on p at bounding box center [168, 93] width 191 height 6
click at [110, 100] on p "Configurando" at bounding box center [168, 99] width 191 height 6
click at [110, 100] on span "Configurando as informações adicionais padrões" at bounding box center [118, 99] width 91 height 5
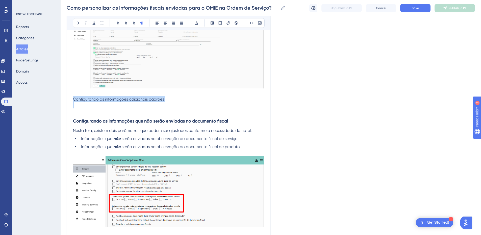
click at [110, 100] on span "Configurando as informações adicionais padrões" at bounding box center [118, 99] width 91 height 5
click at [80, 112] on p at bounding box center [168, 111] width 191 height 6
click at [96, 107] on p at bounding box center [168, 105] width 191 height 6
click at [405, 9] on button "Save" at bounding box center [415, 8] width 30 height 8
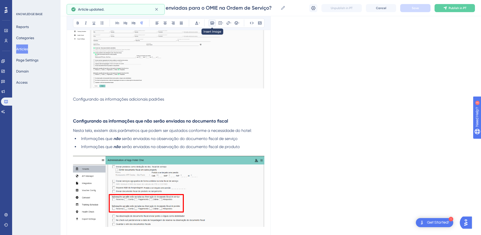
click at [211, 23] on icon at bounding box center [212, 23] width 4 height 4
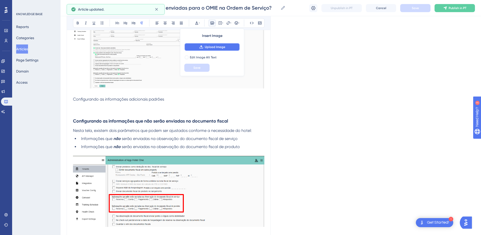
click at [201, 47] on icon at bounding box center [201, 47] width 4 height 4
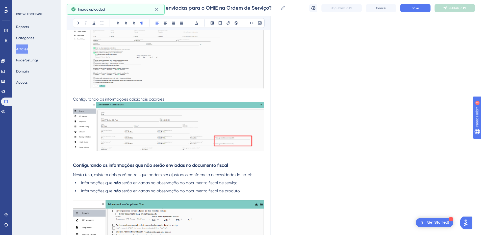
click at [89, 97] on span "Configurando as informações adicionais padrões" at bounding box center [118, 99] width 91 height 5
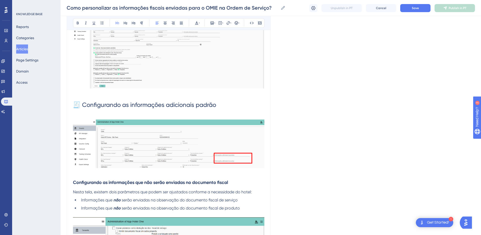
click at [83, 103] on span "🧾 Configurando as informações adicionais padrão" at bounding box center [144, 104] width 143 height 7
click at [93, 106] on span "Configurando as informações adicionais padrão" at bounding box center [140, 104] width 134 height 7
click at [78, 21] on icon at bounding box center [78, 23] width 4 height 4
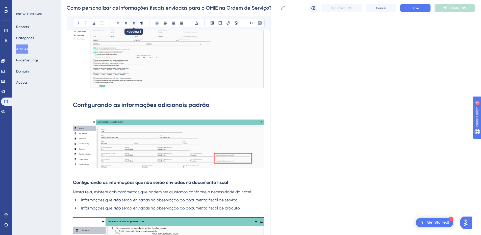
click at [133, 21] on icon at bounding box center [134, 23] width 4 height 4
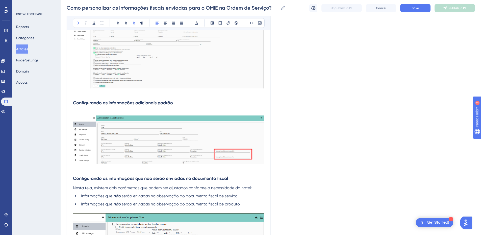
click at [142, 114] on p at bounding box center [168, 112] width 191 height 6
click at [188, 102] on h3 "Configurando as informações adicionais padrão" at bounding box center [168, 102] width 191 height 13
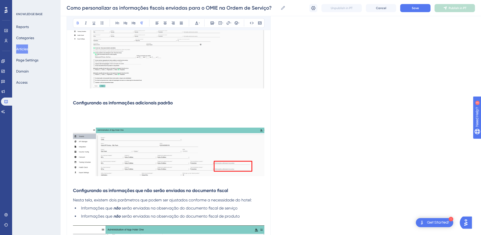
click at [96, 111] on p at bounding box center [168, 112] width 191 height 6
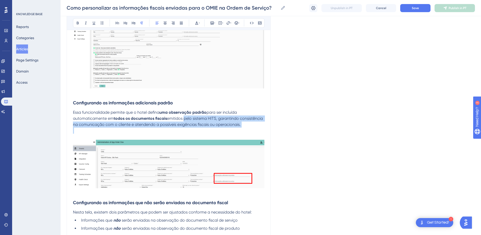
drag, startPoint x: 255, startPoint y: 128, endPoint x: 184, endPoint y: 121, distance: 71.1
click at [184, 121] on div "No ambiente [URL][DOMAIN_NAME] acesse o menu "Properties" do tenant desejado: L…" at bounding box center [168, 150] width 191 height 674
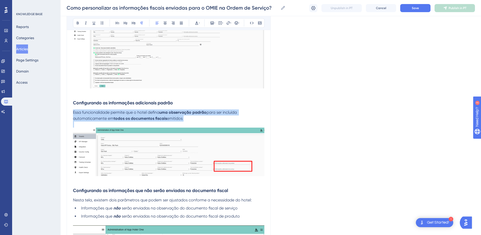
drag, startPoint x: 186, startPoint y: 122, endPoint x: 61, endPoint y: 114, distance: 125.5
click at [61, 114] on div "Performance Users Engagement Widgets Feedback Product Updates Knowledge Base AI…" at bounding box center [271, 112] width 420 height 814
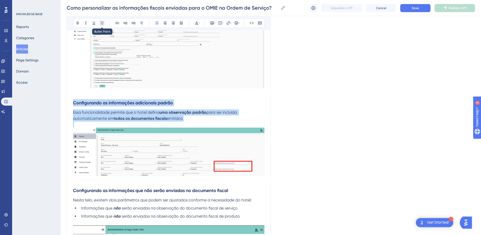
click at [102, 23] on icon at bounding box center [102, 22] width 3 height 3
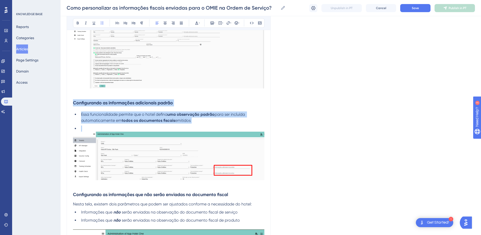
click at [83, 123] on span "para ser incluída automaticamente em" at bounding box center [163, 117] width 165 height 11
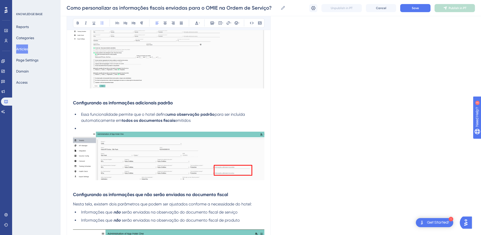
click at [87, 129] on li at bounding box center [171, 129] width 185 height 6
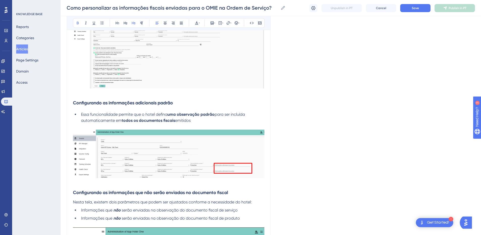
click at [74, 194] on strong "Configurando as informações que não serão enviadas no documento fiscal" at bounding box center [150, 193] width 155 height 6
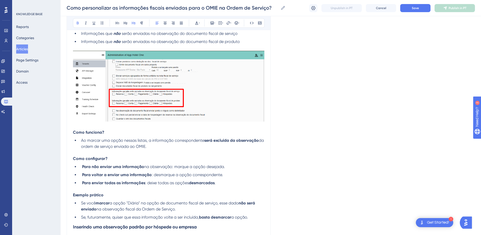
scroll to position [366, 0]
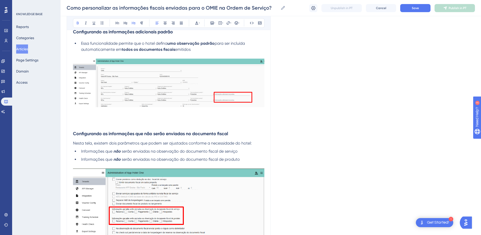
click at [104, 118] on p at bounding box center [168, 118] width 191 height 6
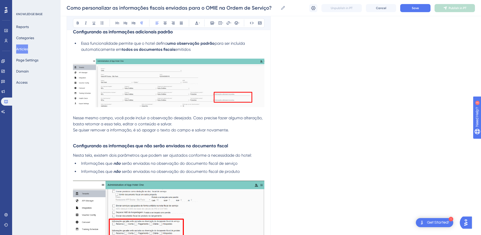
click at [104, 118] on span "Nesse mesmo campo, você pode incluir a observação desejada. Caso precise fazer …" at bounding box center [168, 120] width 191 height 11
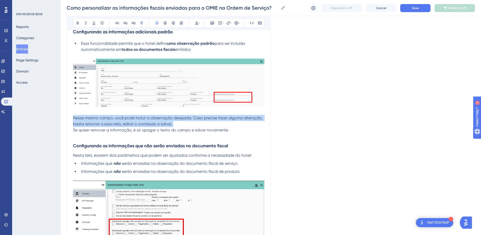
click at [104, 118] on span "Nesse mesmo campo, você pode incluir a observação desejada. Caso precise fazer …" at bounding box center [168, 120] width 191 height 11
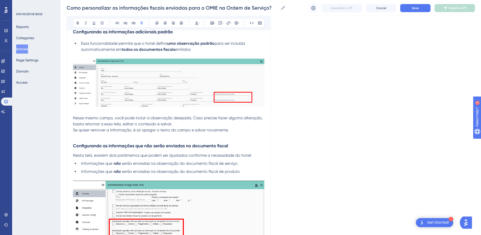
click at [221, 113] on p at bounding box center [168, 112] width 191 height 6
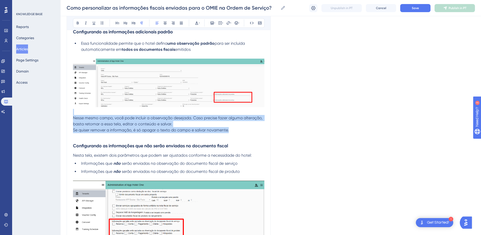
drag, startPoint x: 234, startPoint y: 130, endPoint x: 70, endPoint y: 114, distance: 164.0
click at [70, 114] on div "Como personalizar as informações fiscais enviadas para o OMIE na Ordem de Servi…" at bounding box center [169, 63] width 204 height 745
click at [102, 21] on icon at bounding box center [102, 23] width 4 height 4
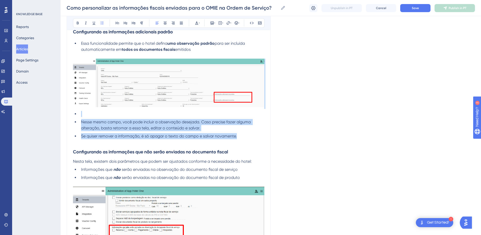
click at [106, 132] on ul "Nesse mesmo campo, você pode incluir a observação desejada. Caso precise fazer …" at bounding box center [168, 125] width 191 height 28
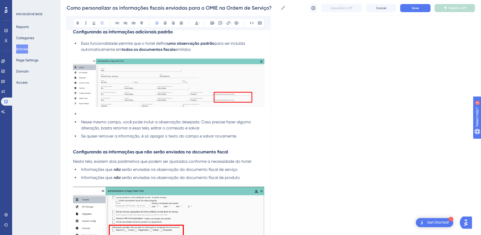
click at [78, 122] on ul "Nesse mesmo campo, você pode incluir a observação desejada. Caso precise fazer …" at bounding box center [168, 125] width 191 height 28
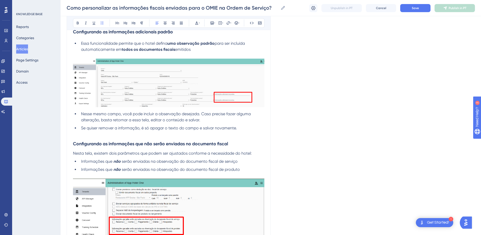
scroll to position [307, 0]
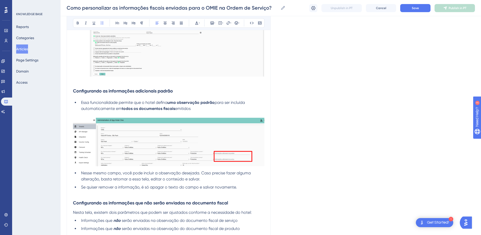
click at [79, 186] on li "Se quiser remover a informação, é só apagar o texto do campo e salvar novamente." at bounding box center [171, 187] width 185 height 6
click at [80, 175] on li "Nesse mesmo campo, você pode incluir a observação desejada. Caso precise fazer …" at bounding box center [171, 176] width 185 height 12
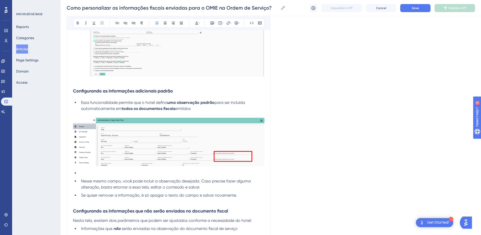
click at [84, 174] on li at bounding box center [171, 173] width 185 height 6
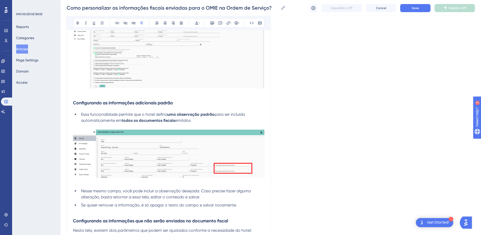
scroll to position [354, 0]
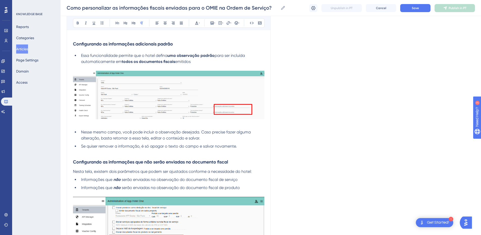
click at [92, 154] on p at bounding box center [168, 152] width 191 height 6
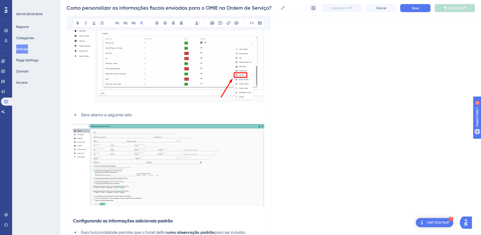
scroll to position [295, 0]
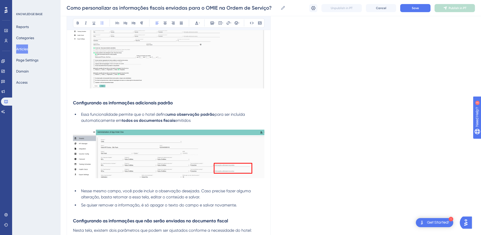
click at [200, 122] on li "Essa funcionalidade permite que o hotel defina uma observação padrão para ser i…" at bounding box center [171, 117] width 185 height 12
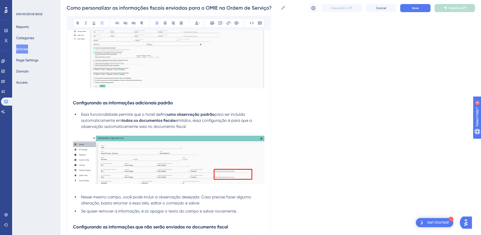
drag, startPoint x: 179, startPoint y: 128, endPoint x: 80, endPoint y: 112, distance: 100.0
click at [80, 112] on li "Essa funcionalidade permite que o hotel defina uma observação padrão para ser i…" at bounding box center [171, 120] width 185 height 18
copy li "Essa funcionalidade permite que o hotel defina uma observação padrão para ser i…"
click at [129, 120] on strong "todos os documentos fiscais" at bounding box center [148, 120] width 53 height 5
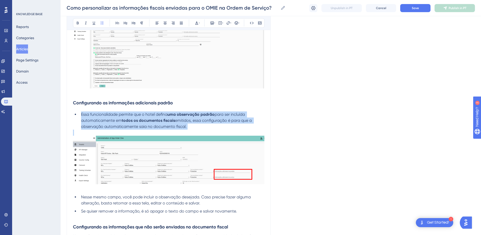
click at [129, 120] on strong "todos os documentos fiscais" at bounding box center [148, 120] width 53 height 5
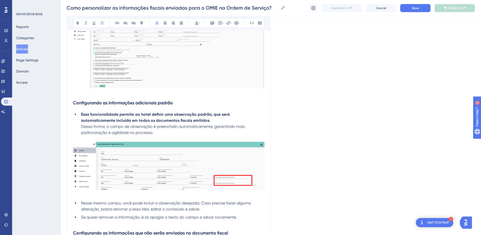
click at [79, 127] on ul "Essa funcionalidade permite ao hotel definir uma observação padrão, que será au…" at bounding box center [168, 123] width 191 height 24
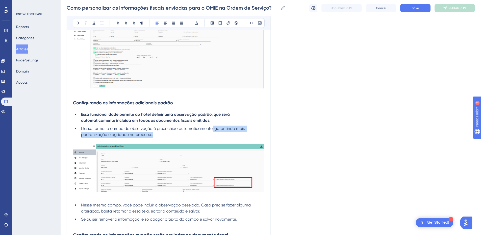
drag, startPoint x: 166, startPoint y: 135, endPoint x: 213, endPoint y: 130, distance: 46.7
click at [213, 130] on li "Dessa forma, o campo de observação é preenchido automaticamente, garantindo mai…" at bounding box center [171, 132] width 185 height 12
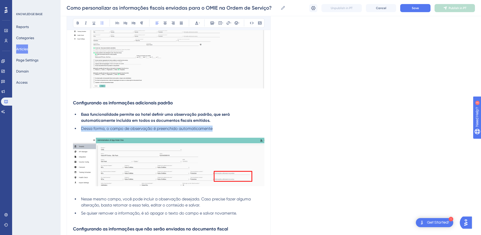
drag, startPoint x: 206, startPoint y: 129, endPoint x: 76, endPoint y: 128, distance: 129.6
click at [79, 128] on li "Dessa forma, o campo de observação é preenchido automaticamente" at bounding box center [171, 129] width 185 height 6
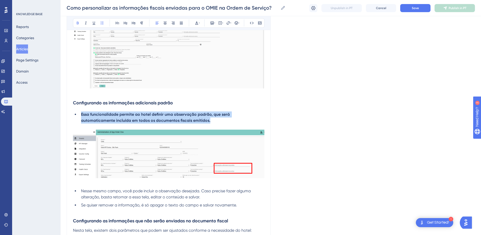
drag, startPoint x: 168, startPoint y: 122, endPoint x: 79, endPoint y: 116, distance: 89.6
click at [79, 116] on ul "Essa funcionalidade permite ao hotel definir uma observação padrão, que será au…" at bounding box center [168, 117] width 191 height 12
click at [78, 22] on icon at bounding box center [78, 23] width 2 height 3
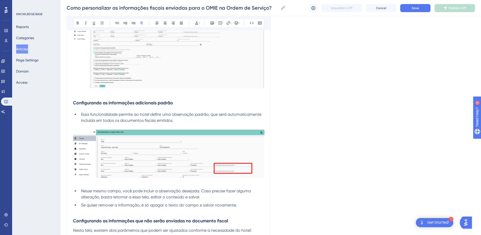
click at [120, 124] on p at bounding box center [168, 126] width 191 height 6
drag, startPoint x: 103, startPoint y: 121, endPoint x: 164, endPoint y: 105, distance: 63.0
click at [172, 121] on span "Essa funcionalidade permite ao hotel definir uma observação padrão, que será au…" at bounding box center [171, 117] width 181 height 11
click at [76, 22] on icon at bounding box center [78, 23] width 4 height 4
click at [96, 121] on span "Essa funcionalidade permite ao hotel definir uma observação padrão, que será au…" at bounding box center [171, 117] width 181 height 11
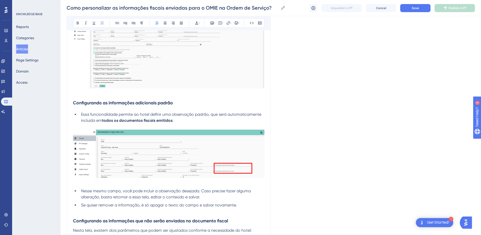
scroll to position [354, 0]
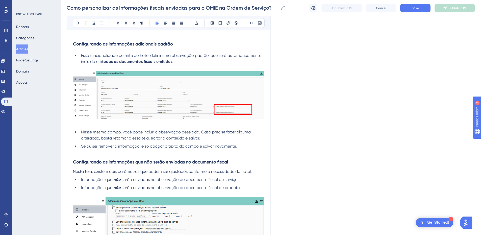
click at [91, 154] on p at bounding box center [168, 152] width 191 height 6
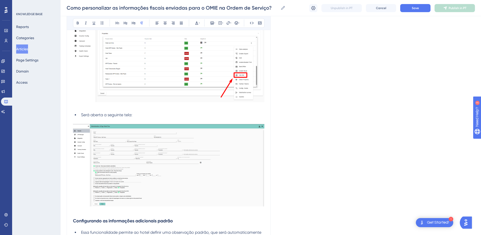
scroll to position [295, 0]
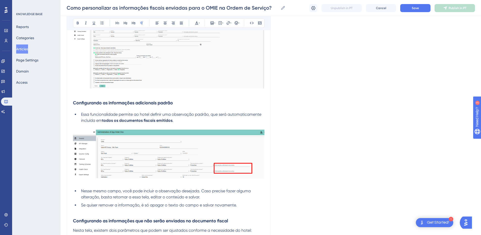
click at [80, 95] on p at bounding box center [168, 93] width 191 height 6
click at [92, 110] on div "No ambiente [URL][DOMAIN_NAME] acesse o menu "Properties" do tenant desejado: L…" at bounding box center [168, 159] width 191 height 692
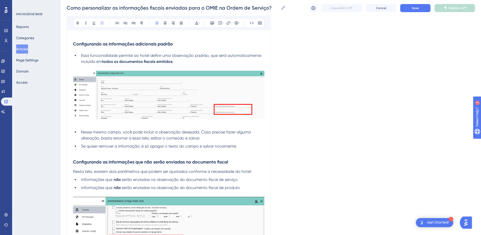
scroll to position [412, 0]
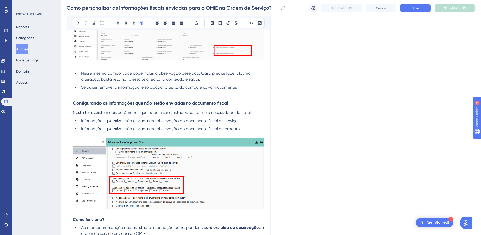
click at [92, 96] on p at bounding box center [168, 93] width 191 height 6
click at [144, 7] on input "Como personalizar as informações fiscais enviadas para o OMIE na Ordem de Servi…" at bounding box center [173, 7] width 212 height 7
click at [110, 11] on input "Como personalizar as informações fiscais enviadas para o OMIE na Ordem de Servi…" at bounding box center [173, 7] width 212 height 7
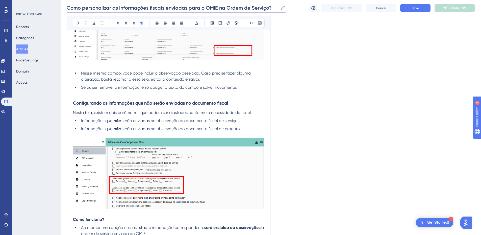
click at [110, 11] on input "Como personalizar as informações fiscais enviadas para o OMIE na Ordem de Servi…" at bounding box center [173, 7] width 212 height 7
paste input "🧾 Como personalizar as observações dos documentos fiscais enviadas para o OMIE"
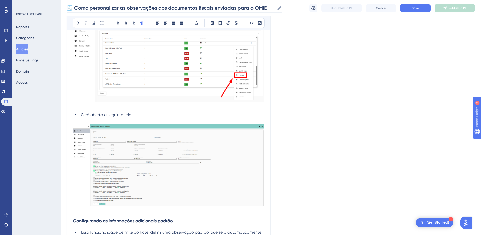
click at [75, 4] on label "🧾 Como personalizar as observações dos documentos fiscais enviadas para o OMIE …" at bounding box center [174, 8] width 215 height 9
click at [75, 4] on input "🧾 Como personalizar as observações dos documentos fiscais enviadas para o OMIE" at bounding box center [171, 7] width 208 height 7
drag, startPoint x: 256, startPoint y: 9, endPoint x: 269, endPoint y: 9, distance: 13.1
click at [269, 9] on input "🧾 Como personalizar as observações dos documentos fiscais enviadas para o OMIE" at bounding box center [171, 7] width 208 height 7
click at [268, 8] on input "🧾 Como personalizar as observações dos documentos fiscais enviadas para o OMIE" at bounding box center [171, 7] width 208 height 7
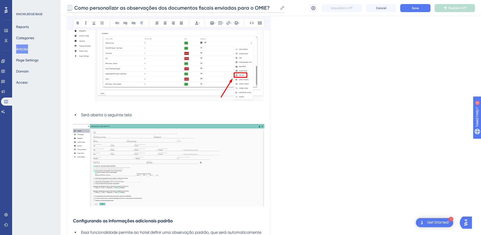
click at [77, 7] on input "🧾 Como personalizar as observações dos documentos fiscais enviadas para o OMIE?" at bounding box center [172, 7] width 211 height 7
click at [72, 8] on input "🧾 Como personalizar as observações dos documentos fiscais enviadas para o OMIE?" at bounding box center [172, 7] width 211 height 7
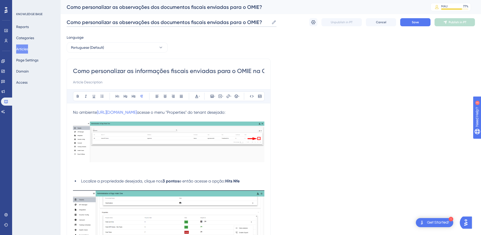
type input "Como personalizar as observações dos documentos fiscais enviadas para o OMIE?"
click at [88, 69] on input "Como personalizar as informações fiscais enviadas para o OMIE na Ordem de Servi…" at bounding box center [168, 71] width 191 height 8
click at [103, 19] on input "Como personalizar as observações dos documentos fiscais enviadas para o OMIE?" at bounding box center [168, 22] width 203 height 7
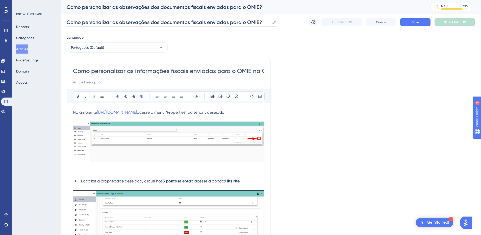
click at [103, 19] on input "Como personalizar as observações dos documentos fiscais enviadas para o OMIE?" at bounding box center [168, 22] width 203 height 7
click at [105, 71] on input "Como personalizar as informações fiscais enviadas para o OMIE na Ordem de Servi…" at bounding box center [168, 71] width 191 height 8
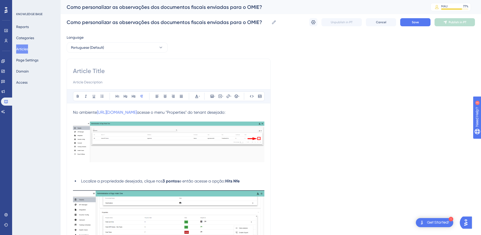
paste input "Como personalizar as observações dos documentos fiscais enviadas para o OMIE?"
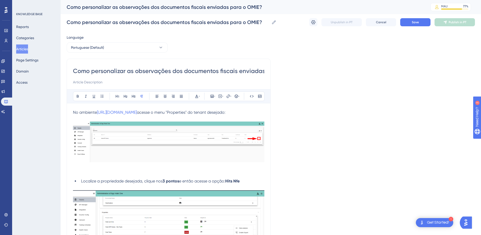
scroll to position [0, 41]
type input "Como personalizar as observações dos documentos fiscais enviadas para o OMIE?"
click at [87, 82] on input at bounding box center [168, 82] width 191 height 6
paste input "O sistema permite configurar quais informações serão ou não enviadas na observa…"
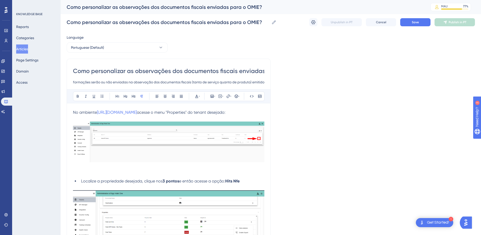
scroll to position [0, 110]
drag, startPoint x: 87, startPoint y: 82, endPoint x: 267, endPoint y: 83, distance: 179.3
click at [245, 83] on input "O sistema permite configurar quais informações serão ou não enviadas na observa…" at bounding box center [168, 82] width 191 height 6
drag, startPoint x: 254, startPoint y: 83, endPoint x: 265, endPoint y: 83, distance: 11.1
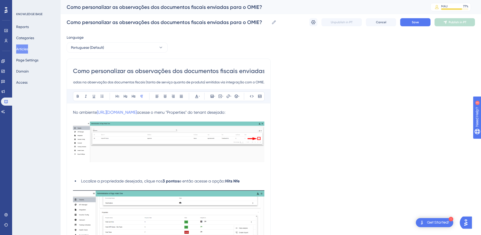
click at [242, 83] on input "O sistema permite configurar quais informações serão ou não enviadas na observa…" at bounding box center [168, 82] width 191 height 6
drag, startPoint x: 245, startPoint y: 83, endPoint x: 267, endPoint y: 84, distance: 22.8
drag, startPoint x: 220, startPoint y: 83, endPoint x: 282, endPoint y: 79, distance: 62.8
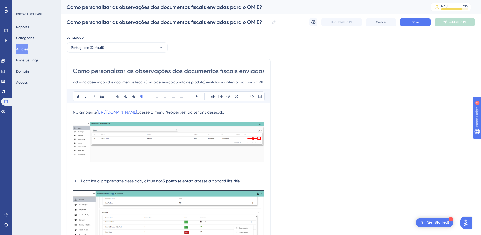
type input "O sistema permite configurar quais informações serão ou não enviadas na observa…"
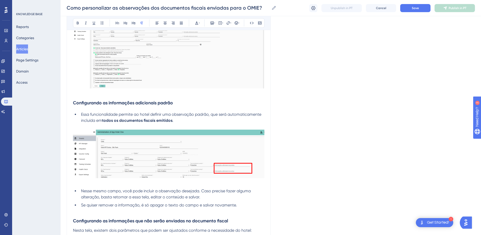
scroll to position [354, 0]
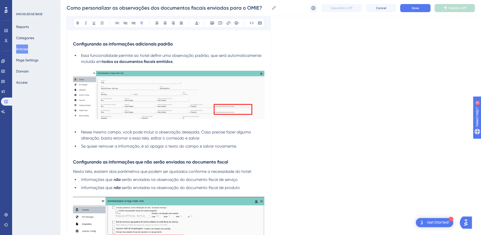
click at [96, 152] on p at bounding box center [168, 152] width 191 height 6
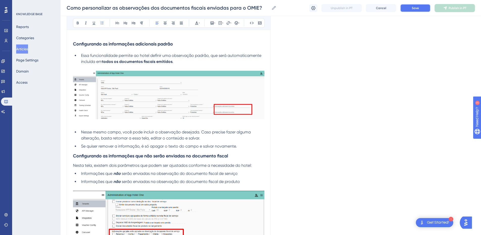
click at [405, 9] on button "Save" at bounding box center [415, 8] width 30 height 8
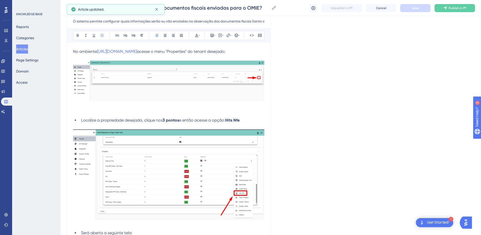
scroll to position [0, 0]
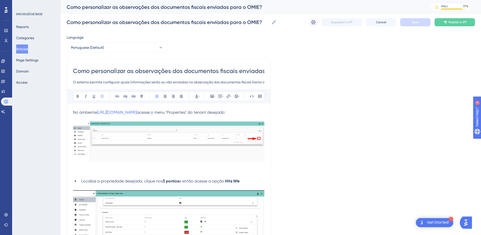
click at [73, 113] on span "No ambiente" at bounding box center [85, 112] width 24 height 5
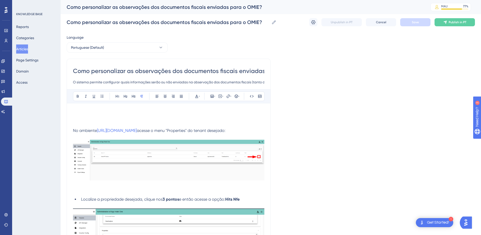
click at [77, 112] on p at bounding box center [168, 112] width 191 height 6
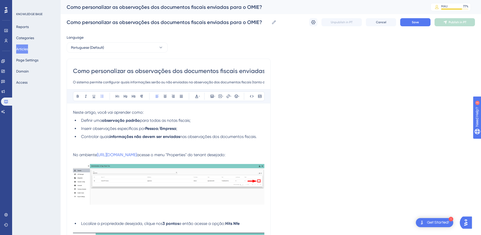
click at [77, 148] on p at bounding box center [168, 149] width 191 height 6
click at [78, 143] on p at bounding box center [168, 143] width 191 height 6
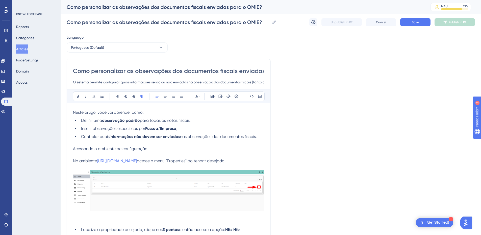
click at [85, 151] on p "Acessando o ambiente de configuração" at bounding box center [168, 149] width 191 height 6
click at [78, 96] on icon at bounding box center [78, 96] width 4 height 4
click at [157, 151] on p "Acessando o ambiente de configuração" at bounding box center [168, 149] width 191 height 6
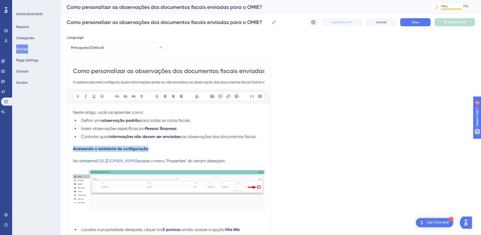
drag, startPoint x: 110, startPoint y: 148, endPoint x: 55, endPoint y: 149, distance: 55.3
click at [133, 96] on icon at bounding box center [134, 96] width 4 height 4
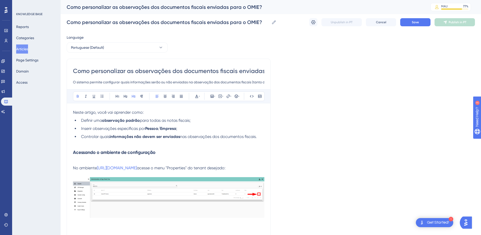
click at [173, 156] on h3 "Acessando o ambiente de configuração" at bounding box center [168, 152] width 191 height 13
click at [173, 146] on h3 "Acessando o ambiente de configuração" at bounding box center [168, 152] width 191 height 13
click at [89, 143] on p at bounding box center [168, 143] width 191 height 6
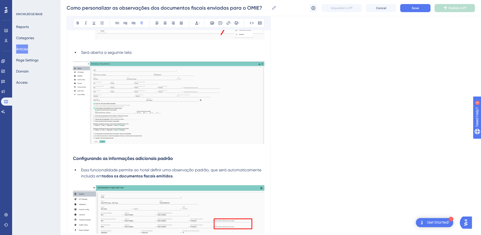
scroll to position [354, 0]
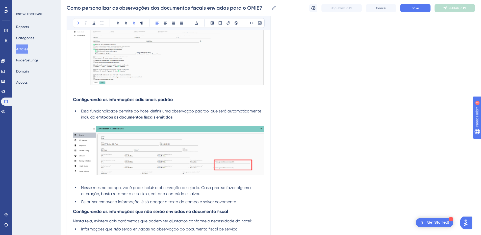
click at [85, 99] on strong "Configurando as informações adicionais padrão" at bounding box center [123, 100] width 100 height 6
click at [128, 102] on strong "Configurando as informações adicionais padrão" at bounding box center [123, 100] width 100 height 6
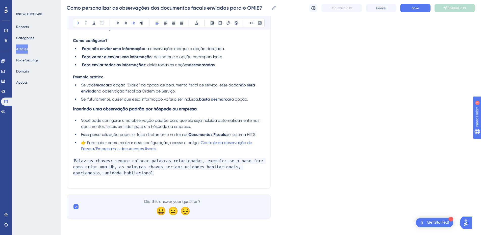
scroll to position [372, 0]
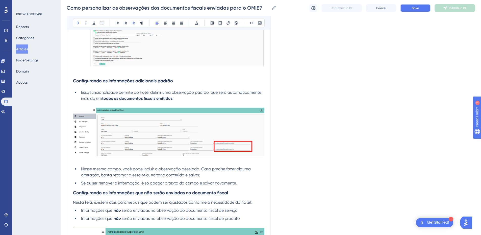
click at [415, 11] on button "Save" at bounding box center [415, 8] width 30 height 8
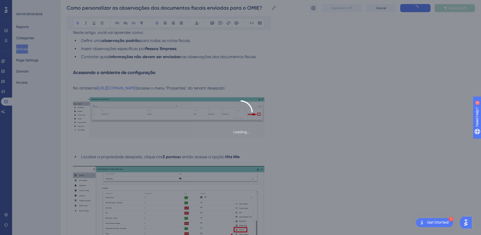
scroll to position [0, 0]
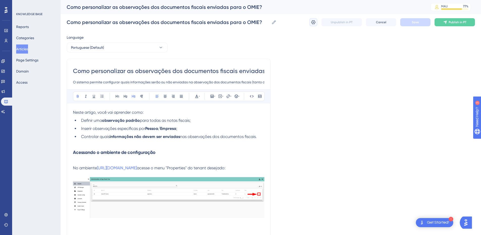
click at [312, 20] on icon at bounding box center [313, 22] width 5 height 5
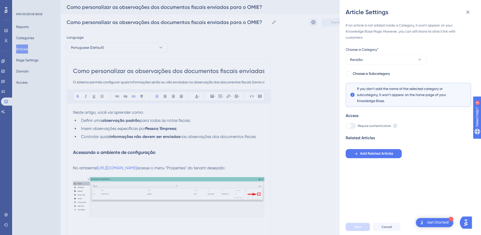
click at [381, 159] on div "If an article is not added inside a Category, it won't appear on your Knowledge…" at bounding box center [412, 117] width 133 height 203
click at [383, 155] on span "Add Related Articles" at bounding box center [376, 154] width 33 height 6
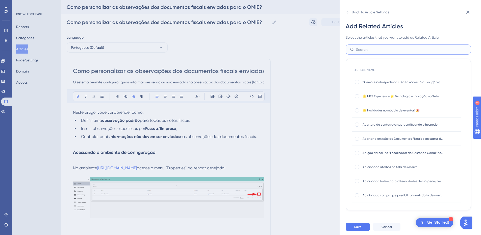
click at [366, 49] on input "text" at bounding box center [411, 50] width 111 height 6
type input "observa"
click at [356, 167] on div at bounding box center [357, 167] width 4 height 4
checkbox input "true"
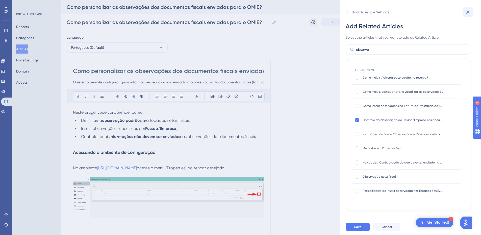
click at [467, 12] on icon at bounding box center [468, 12] width 6 height 6
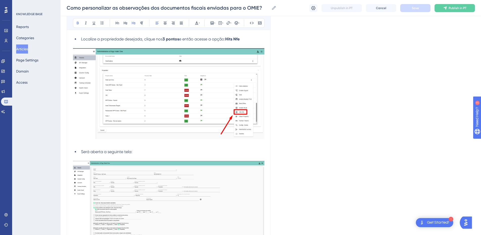
scroll to position [0, 0]
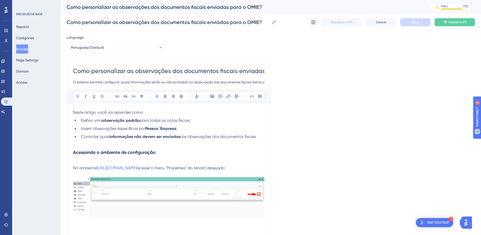
click at [77, 160] on p at bounding box center [168, 162] width 191 height 6
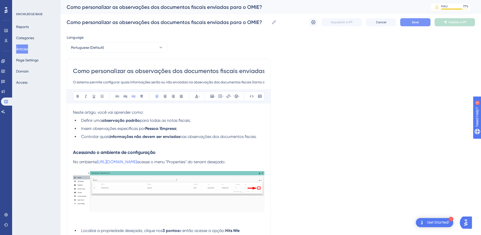
click at [412, 22] on button "Save" at bounding box center [415, 22] width 30 height 8
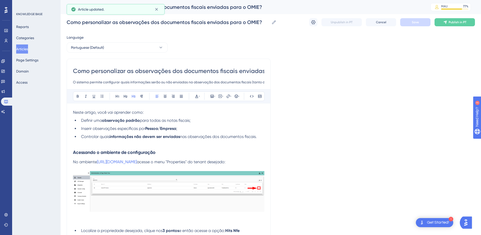
drag, startPoint x: 167, startPoint y: 69, endPoint x: 52, endPoint y: 63, distance: 115.3
click at [104, 71] on input "Como personalizar as observações dos documentos fiscais enviadas para o OMIE?" at bounding box center [168, 71] width 191 height 8
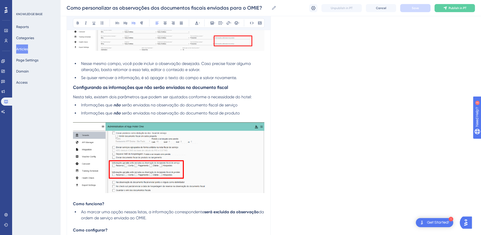
scroll to position [530, 0]
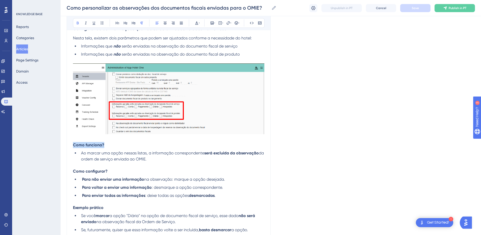
drag, startPoint x: 111, startPoint y: 146, endPoint x: 71, endPoint y: 144, distance: 39.9
click at [119, 156] on li "Ao marcar uma opção nessas listas, a informação correspondente será excluída da…" at bounding box center [171, 156] width 185 height 12
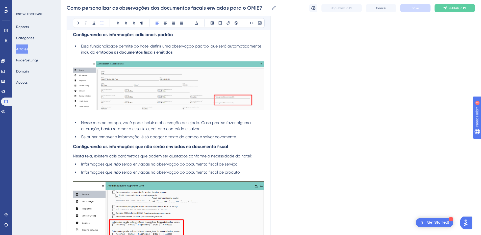
scroll to position [661, 0]
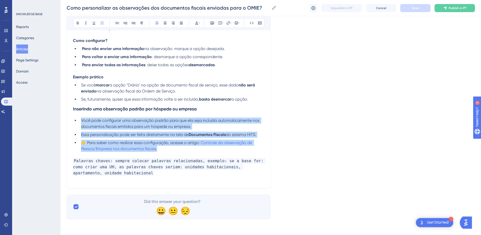
drag, startPoint x: 168, startPoint y: 148, endPoint x: 77, endPoint y: 121, distance: 94.7
click at [77, 121] on ul "Você pode configurar uma observação padrão para que ela seja incluída automatic…" at bounding box center [168, 134] width 191 height 34
click at [106, 121] on span "Você pode configurar uma observação padrão para que ela seja incluída automatic…" at bounding box center [170, 123] width 179 height 11
click at [101, 122] on span "Você pode configurar uma observação padrão para que ela seja incluída automatic…" at bounding box center [170, 123] width 179 height 11
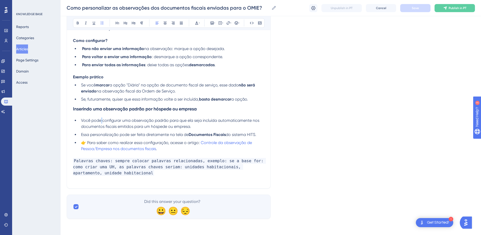
click at [101, 122] on span "Você pode configurar uma observação padrão para que ela seja incluída automatic…" at bounding box center [170, 123] width 179 height 11
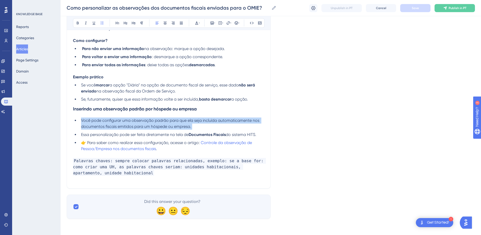
click at [101, 122] on span "Você pode configurar uma observação padrão para que ela seja incluída automatic…" at bounding box center [170, 123] width 179 height 11
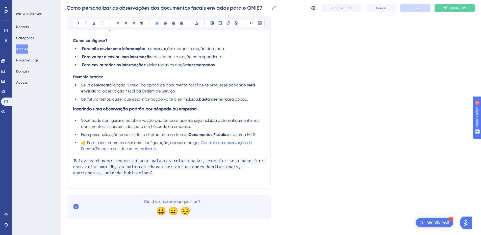
drag, startPoint x: 101, startPoint y: 122, endPoint x: 177, endPoint y: 140, distance: 78.3
click at [177, 140] on li "👉 Para saber como realizar essa configuração, acesse o artigo: Controle da obse…" at bounding box center [171, 146] width 185 height 12
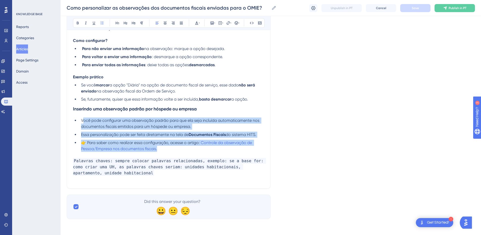
drag, startPoint x: 166, startPoint y: 151, endPoint x: 83, endPoint y: 118, distance: 90.1
click at [83, 118] on ul "Você pode configurar uma observação padrão para que ela seja incluída automatic…" at bounding box center [168, 134] width 191 height 34
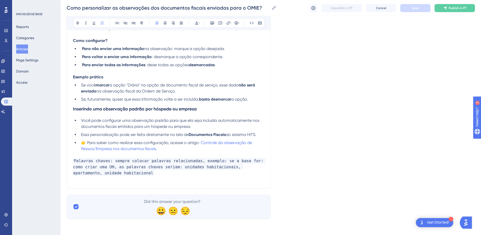
click at [79, 121] on li "Você pode configurar uma observação padrão para que ela seja incluída automatic…" at bounding box center [171, 123] width 185 height 12
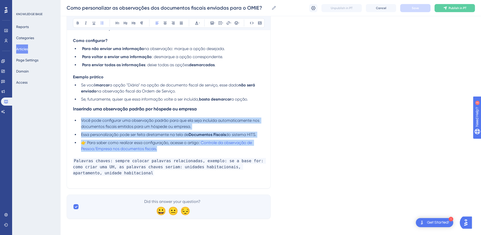
drag, startPoint x: 81, startPoint y: 120, endPoint x: 153, endPoint y: 134, distance: 73.7
click at [164, 148] on ul "Você pode configurar uma observação padrão para que ela seja incluída automatic…" at bounding box center [168, 134] width 191 height 34
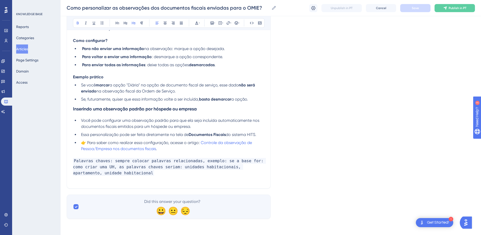
drag, startPoint x: 122, startPoint y: 115, endPoint x: 89, endPoint y: 122, distance: 33.6
click at [89, 122] on span "Você pode configurar uma observação padrão para que ela seja incluída automatic…" at bounding box center [170, 123] width 179 height 11
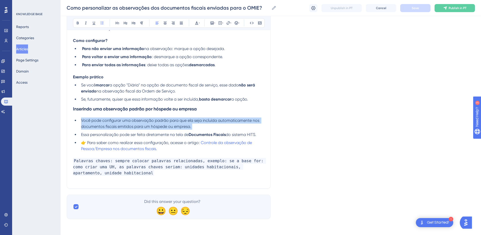
click at [89, 122] on span "Você pode configurar uma observação padrão para que ela seja incluída automatic…" at bounding box center [170, 123] width 179 height 11
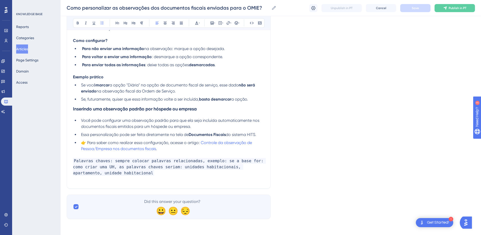
click at [80, 120] on li "Você pode configurar uma observação padrão para que ela seja incluída automatic…" at bounding box center [171, 123] width 185 height 12
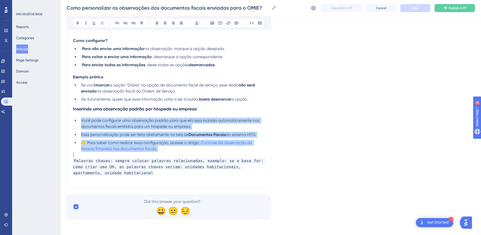
drag, startPoint x: 80, startPoint y: 120, endPoint x: 165, endPoint y: 148, distance: 89.1
click at [165, 148] on ul "Você pode configurar uma observação padrão para que ela seja incluída automatic…" at bounding box center [168, 134] width 191 height 34
copy ul "Você pode configurar uma observação padrão para que ela seja incluída automatic…"
click at [106, 124] on li "Você pode configurar uma observação padrão para que ela seja incluída automatic…" at bounding box center [171, 123] width 185 height 12
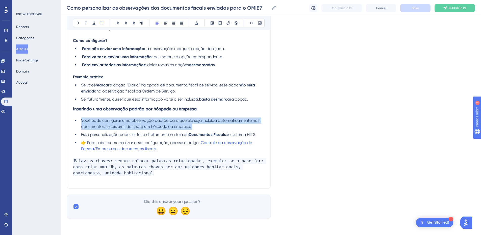
click at [106, 124] on li "Você pode configurar uma observação padrão para que ela seja incluída automatic…" at bounding box center [171, 123] width 185 height 12
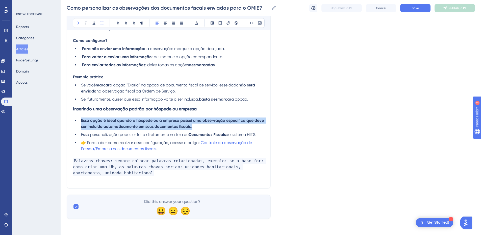
drag, startPoint x: 198, startPoint y: 125, endPoint x: 77, endPoint y: 34, distance: 151.3
click at [77, 123] on ul "Essa opção é ideal quando o hóspede ou a empresa possui uma observação específi…" at bounding box center [168, 134] width 191 height 34
click at [78, 25] on icon at bounding box center [78, 23] width 4 height 4
click at [208, 127] on li "Essa opção é ideal quando o hóspede ou a empresa possui uma observação específi…" at bounding box center [171, 123] width 185 height 12
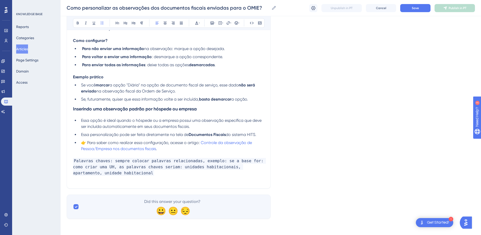
click at [260, 134] on li "Essa personalização pode ser feita diretamente na tela de Documentos Fiscais do…" at bounding box center [171, 135] width 185 height 6
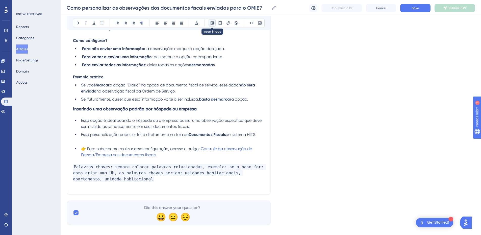
click at [213, 23] on icon at bounding box center [212, 23] width 4 height 4
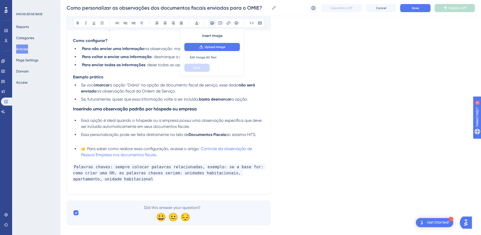
click at [219, 46] on span "Upload Image" at bounding box center [215, 47] width 20 height 4
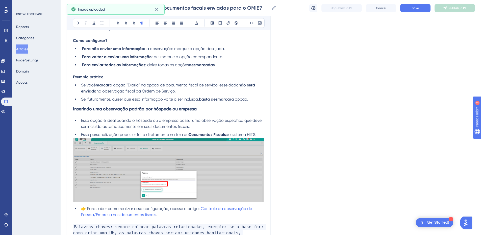
click at [262, 134] on li "Essa personalização pode ser feita diretamente na tela de Documentos Fiscais do…" at bounding box center [171, 135] width 185 height 6
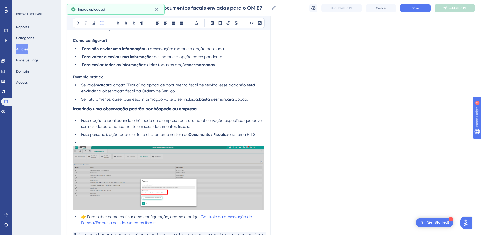
click at [262, 134] on li "Essa personalização pode ser feita diretamente na tela de Documentos Fiscais do…" at bounding box center [171, 135] width 185 height 6
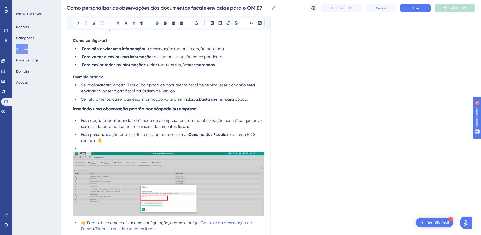
click at [88, 147] on li at bounding box center [171, 149] width 185 height 6
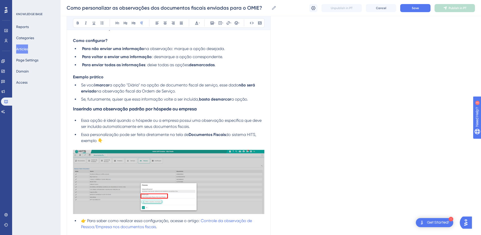
scroll to position [720, 0]
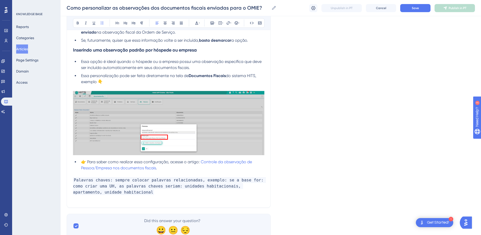
click at [175, 169] on li "👉 Para saber como realizar essa configuração, acesse o artigo: Controle da obse…" at bounding box center [171, 165] width 185 height 12
click at [402, 11] on button "Save" at bounding box center [415, 8] width 30 height 8
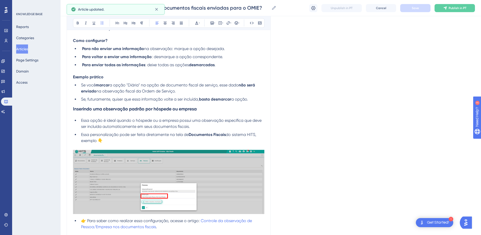
scroll to position [602, 0]
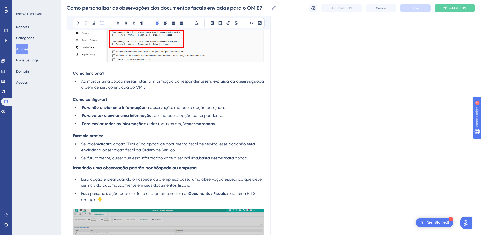
click at [133, 145] on span "a opção "Diária" na opção de documento fiscal de serviço, esse dado" at bounding box center [174, 143] width 129 height 5
click at [130, 144] on span "a opção "Hóspede" na opção de documento fiscal de serviço, esse dado" at bounding box center [177, 143] width 135 height 5
click at [146, 144] on span "a opção Hóspede" na opção de documento fiscal de serviço, esse dado" at bounding box center [177, 143] width 134 height 5
drag, startPoint x: 145, startPoint y: 143, endPoint x: 128, endPoint y: 144, distance: 17.2
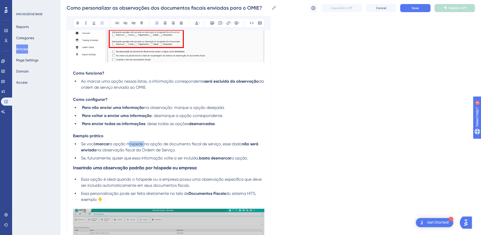
click at [128, 144] on span "a opção Hóspede na opção de documento fiscal de serviço, esse dado" at bounding box center [176, 143] width 132 height 5
click at [77, 23] on icon at bounding box center [78, 23] width 2 height 3
click at [177, 146] on span "na opção de documento fiscal de serviço, esse dado" at bounding box center [191, 143] width 98 height 5
click at [415, 9] on span "Save" at bounding box center [415, 8] width 7 height 4
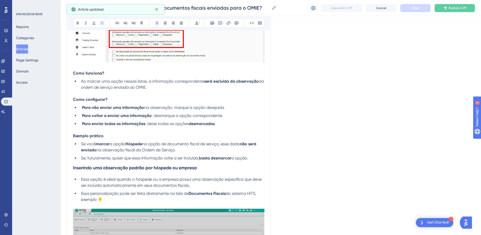
click at [176, 148] on span "na observação fiscal da Ordem de Serviço." at bounding box center [135, 149] width 79 height 5
drag, startPoint x: 127, startPoint y: 150, endPoint x: 180, endPoint y: 147, distance: 53.6
click at [180, 147] on li "Se você marcar a opção Hóspede na opção de documento fiscal de serviço, esse da…" at bounding box center [171, 147] width 185 height 12
click at [182, 149] on li "Se você marcar a opção Hóspede na opção de documento fiscal de serviço, esse da…" at bounding box center [171, 147] width 185 height 12
drag, startPoint x: 182, startPoint y: 149, endPoint x: 126, endPoint y: 150, distance: 56.3
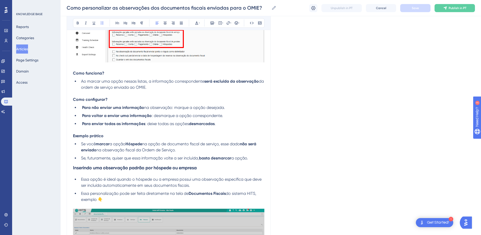
click at [126, 150] on li "Se você marcar a opção Hóspede na opção de documento fiscal de serviço, esse da…" at bounding box center [171, 147] width 185 height 12
click at [410, 10] on button "Save" at bounding box center [415, 8] width 30 height 8
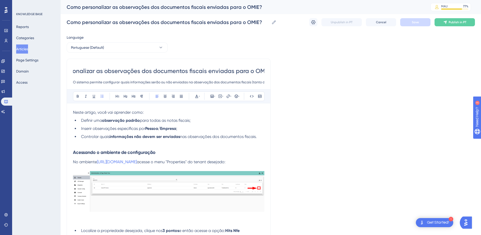
scroll to position [0, 41]
drag, startPoint x: 135, startPoint y: 74, endPoint x: 267, endPoint y: 68, distance: 132.7
drag, startPoint x: 116, startPoint y: 80, endPoint x: 68, endPoint y: 79, distance: 48.3
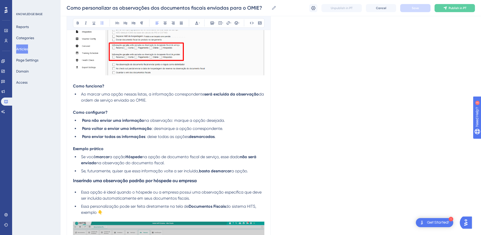
scroll to position [739, 0]
